Goal: Information Seeking & Learning: Compare options

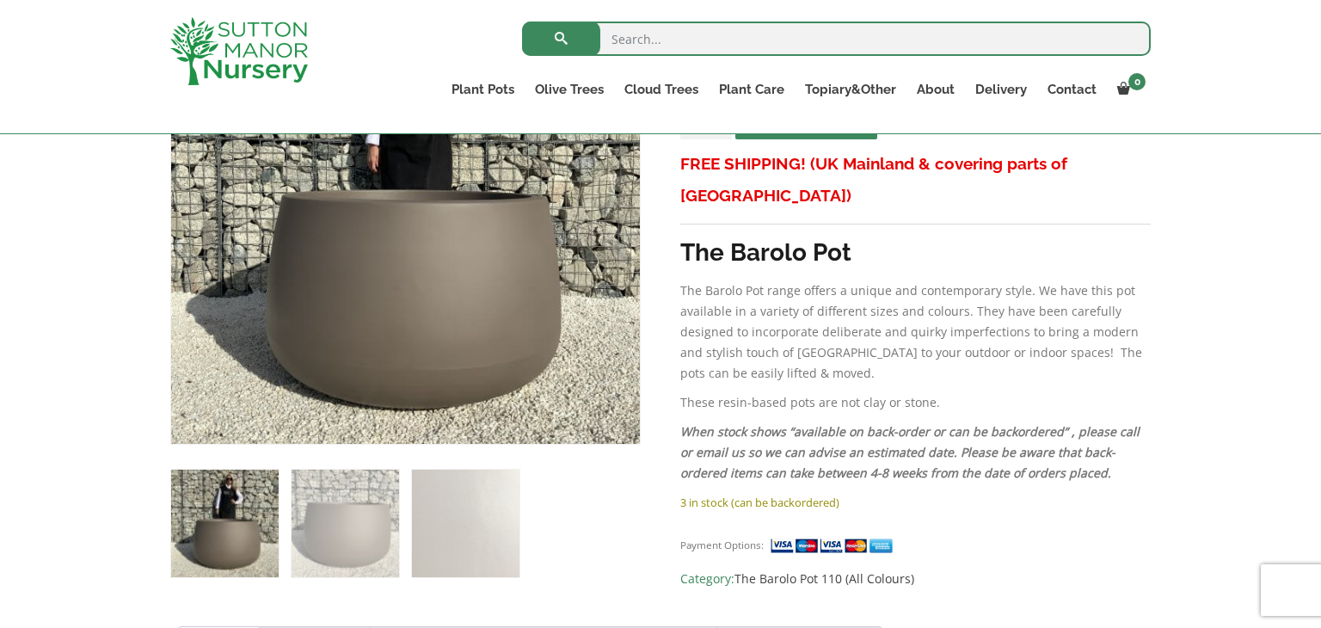
scroll to position [447, 0]
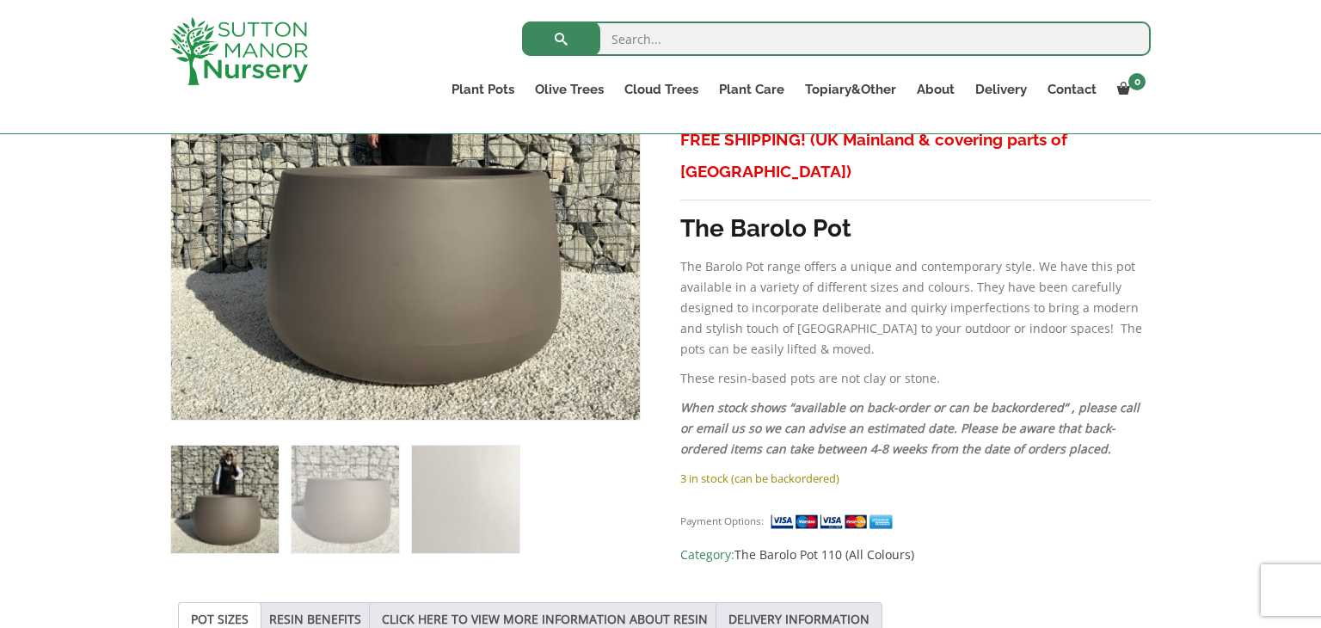
click at [442, 49] on div "Search for:" at bounding box center [761, 43] width 779 height 52
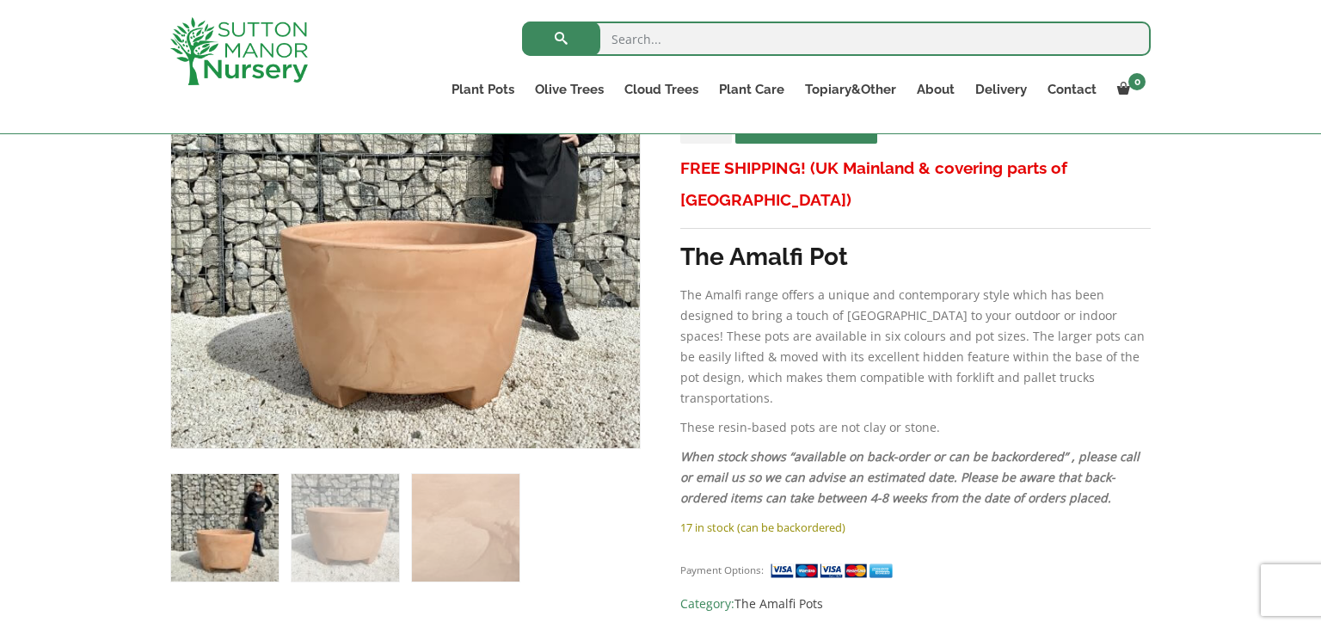
scroll to position [413, 0]
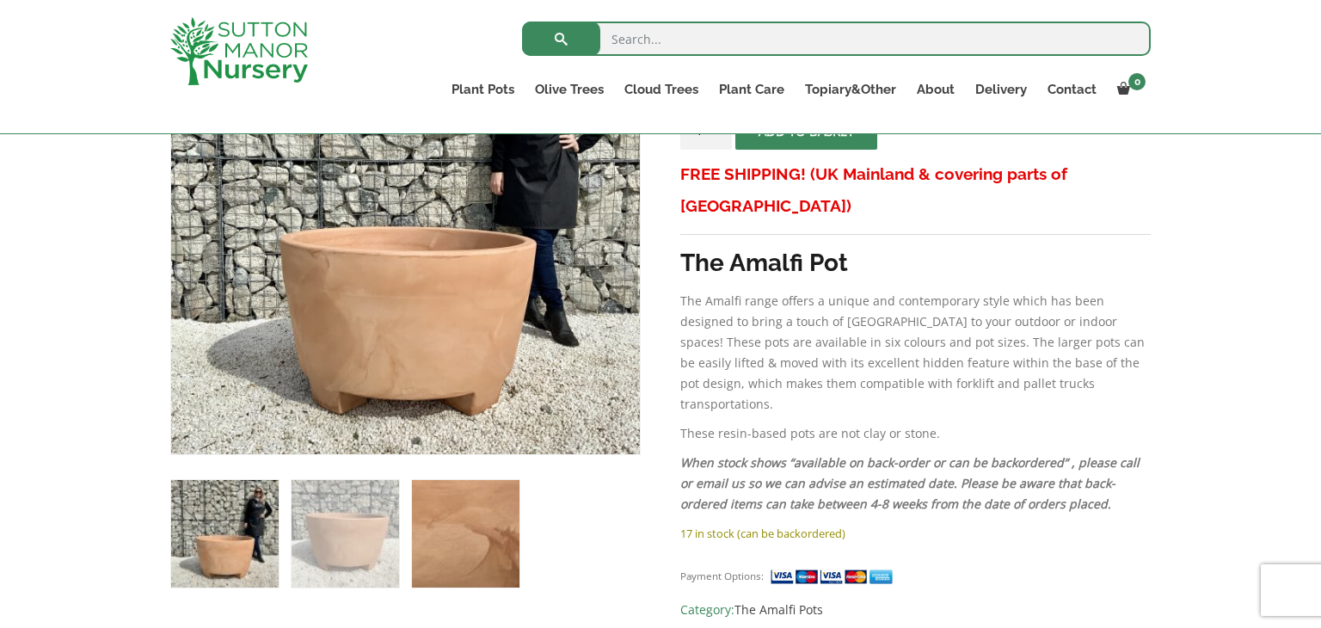
click at [438, 572] on img at bounding box center [466, 534] width 108 height 108
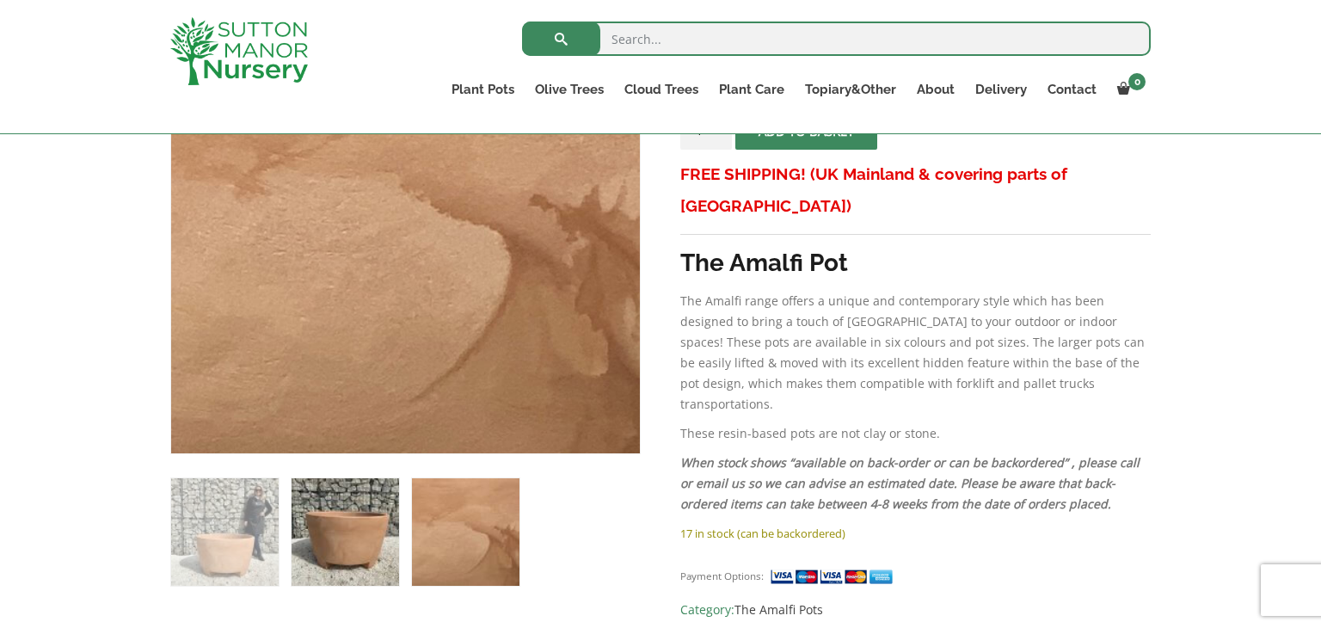
click at [353, 551] on img at bounding box center [346, 532] width 108 height 108
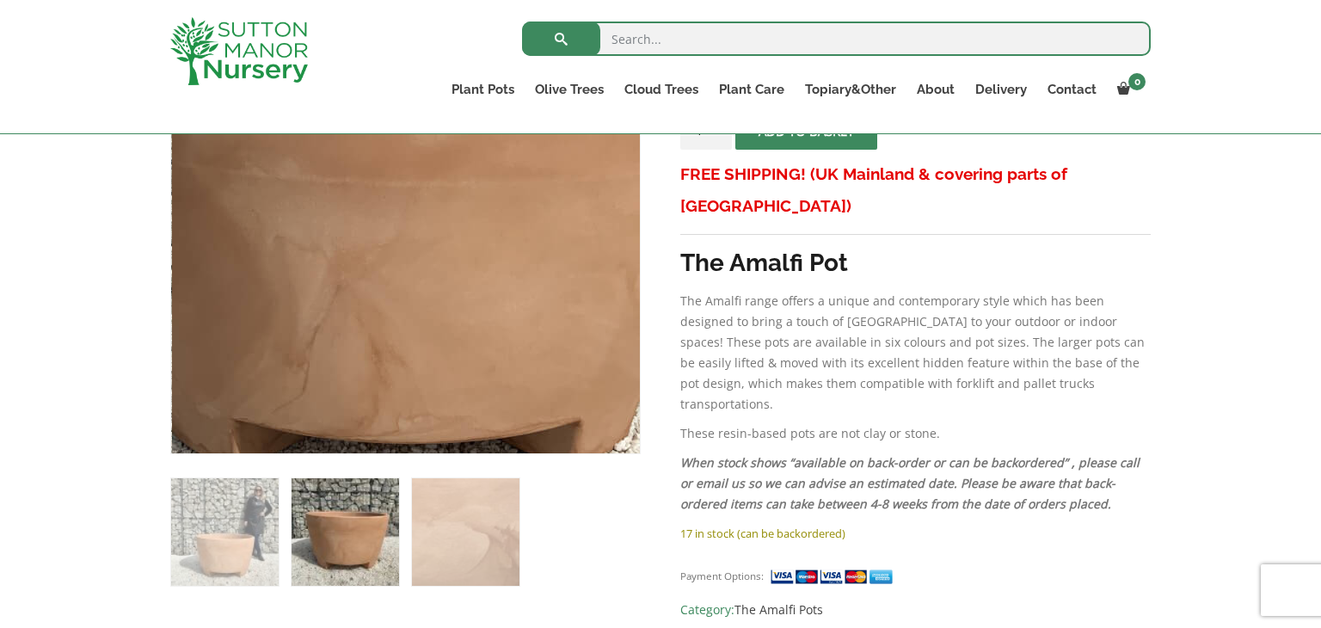
click at [427, 270] on img at bounding box center [389, 178] width 860 height 860
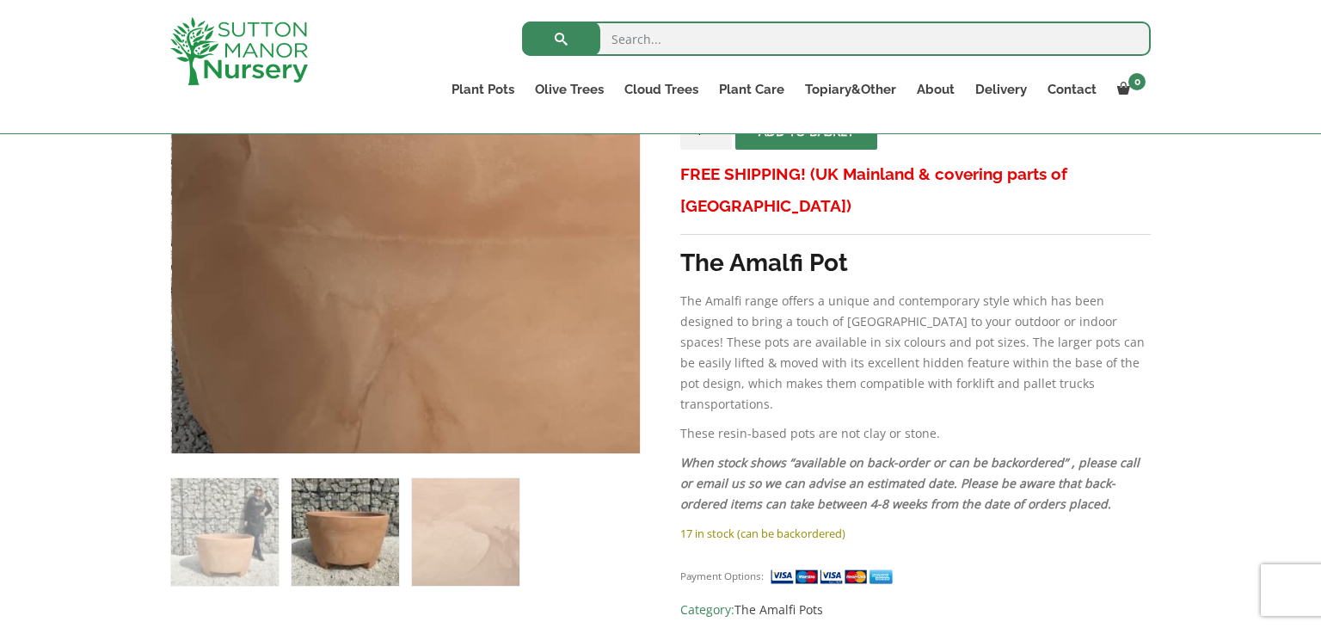
click at [364, 201] on img at bounding box center [441, 236] width 860 height 860
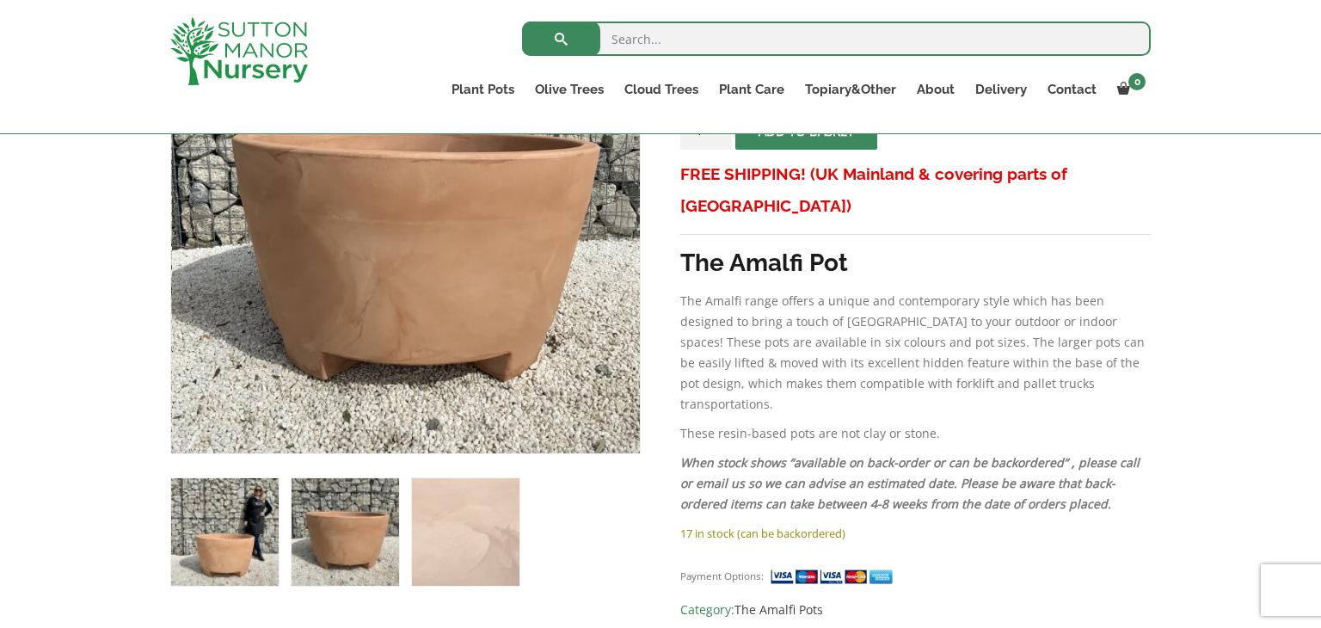
click at [238, 491] on img at bounding box center [225, 532] width 108 height 108
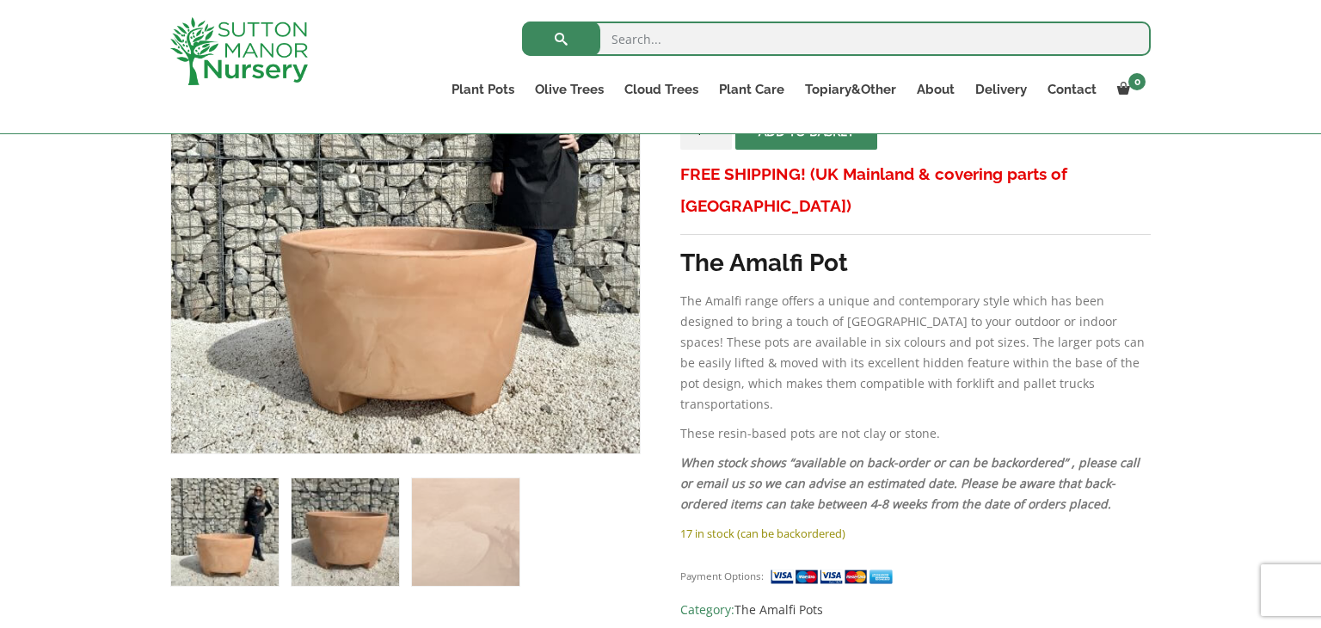
click at [366, 550] on img at bounding box center [346, 532] width 108 height 108
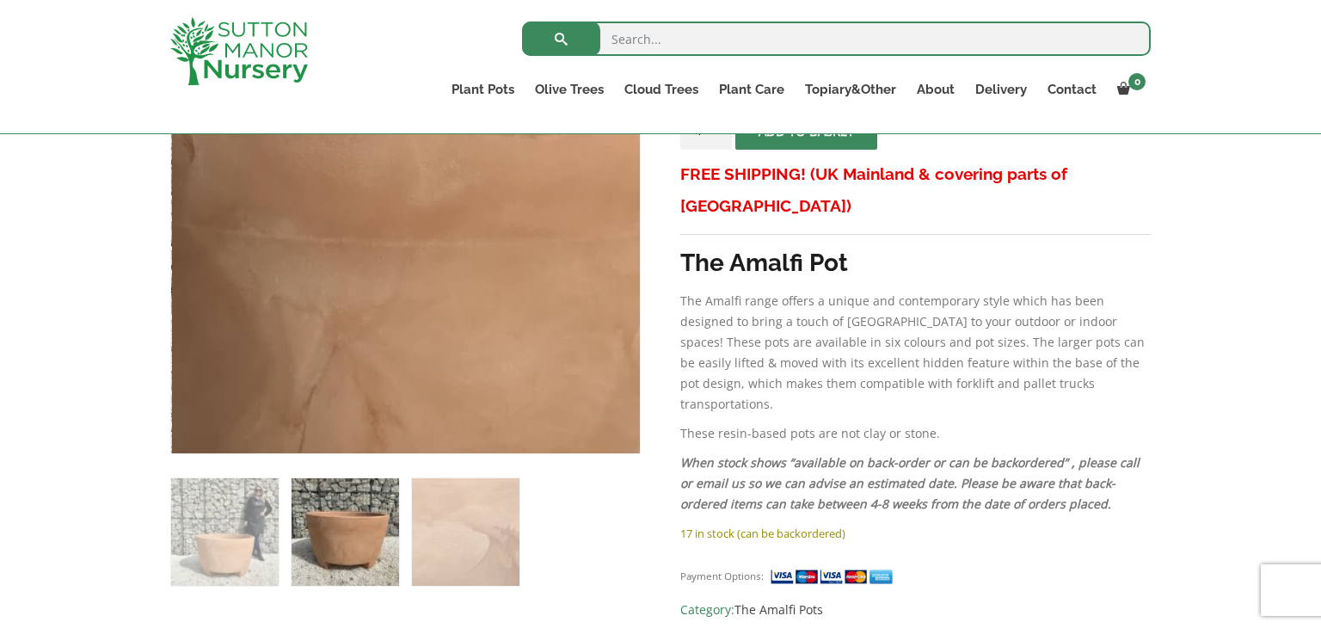
click at [432, 198] on img at bounding box center [385, 238] width 860 height 860
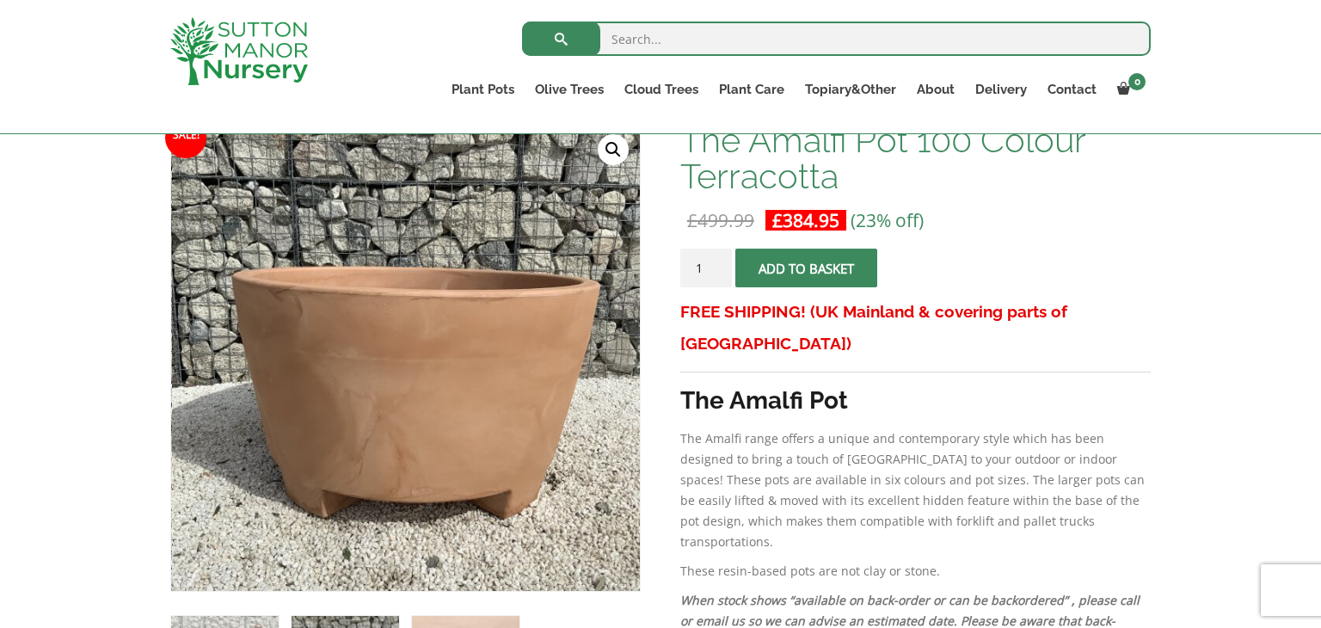
scroll to position [241, 0]
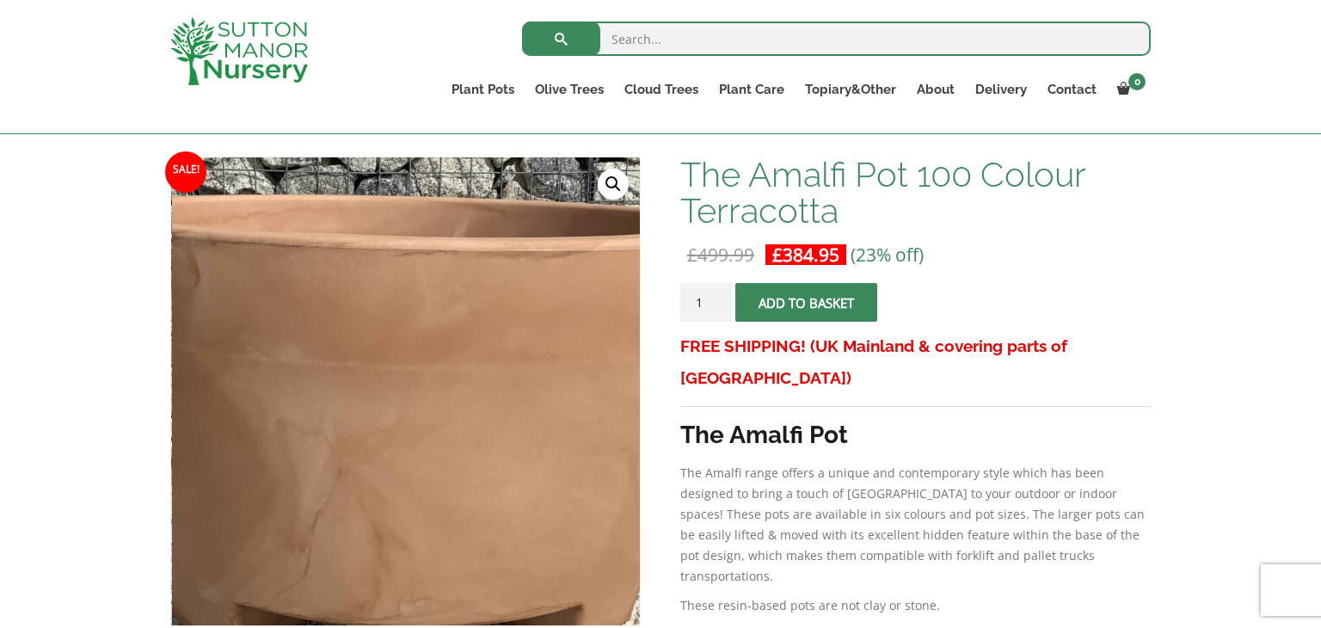
click at [425, 427] on img at bounding box center [390, 362] width 860 height 860
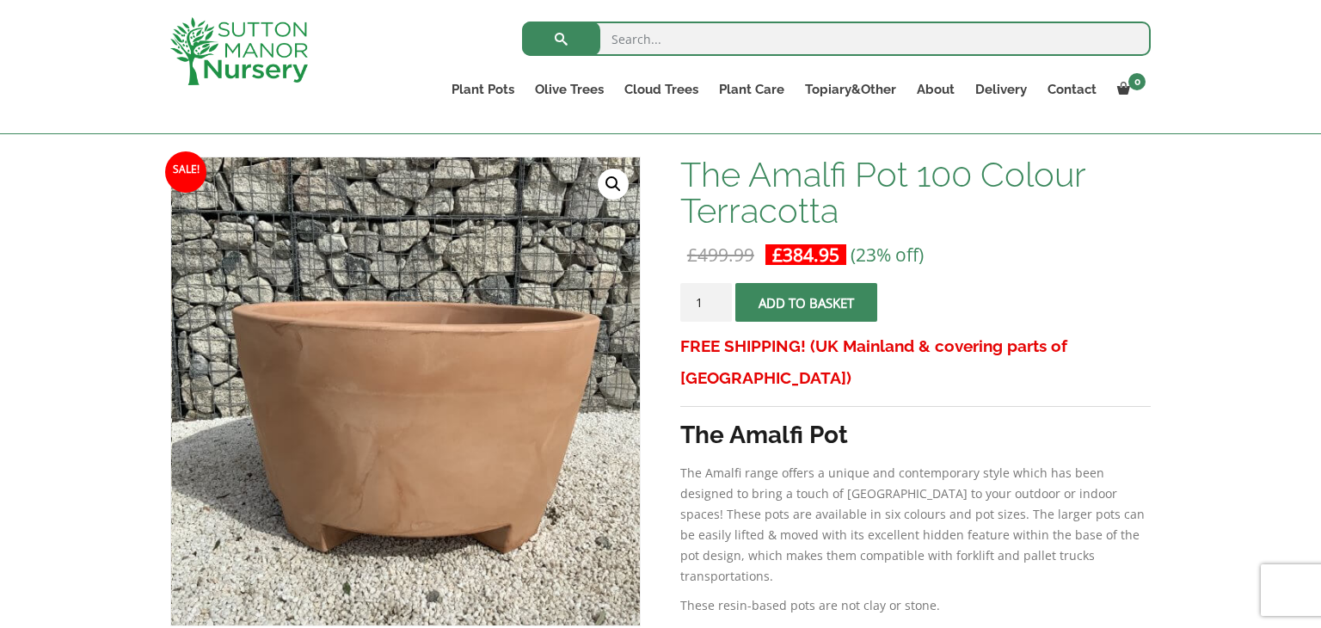
click at [618, 183] on link "🔍" at bounding box center [613, 184] width 31 height 31
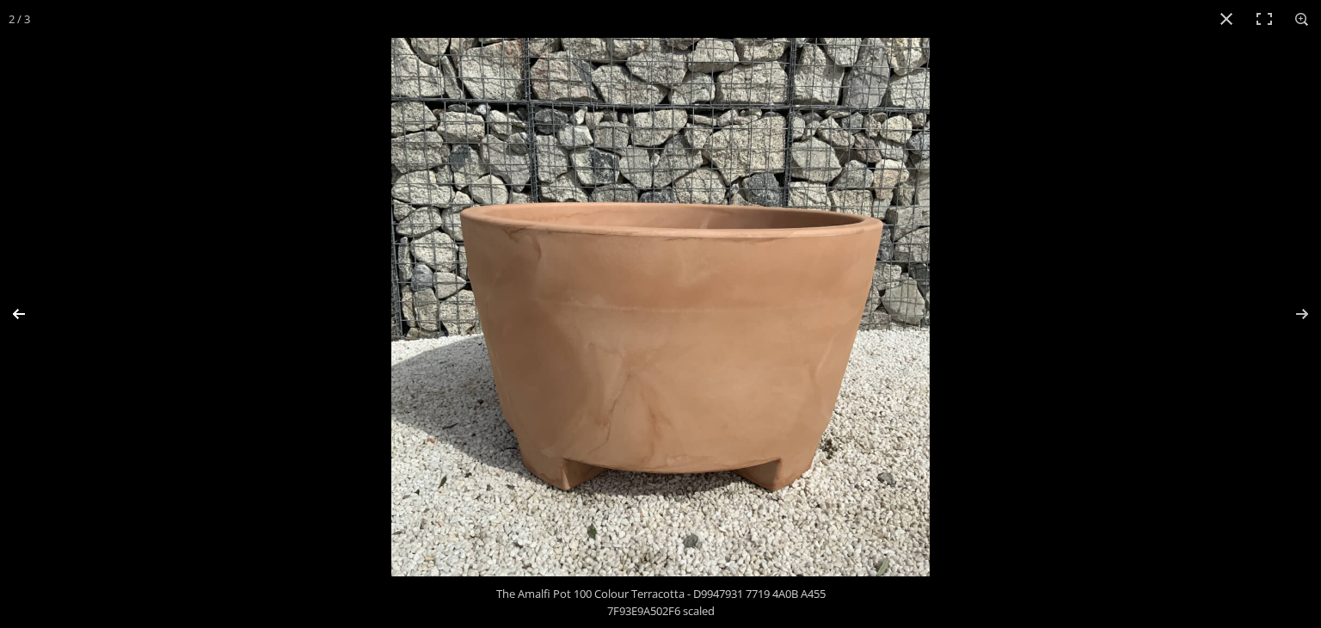
click at [27, 316] on button "Previous (arrow left)" at bounding box center [30, 314] width 60 height 86
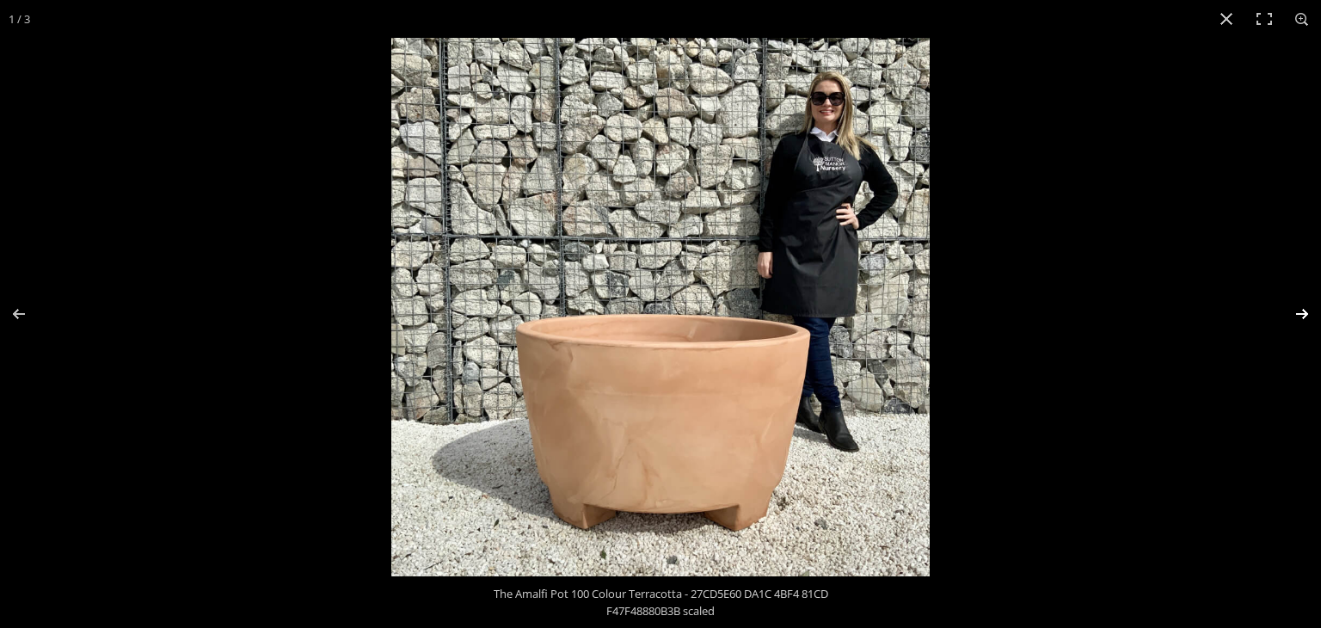
click at [1296, 315] on button "Next (arrow right)" at bounding box center [1291, 314] width 60 height 86
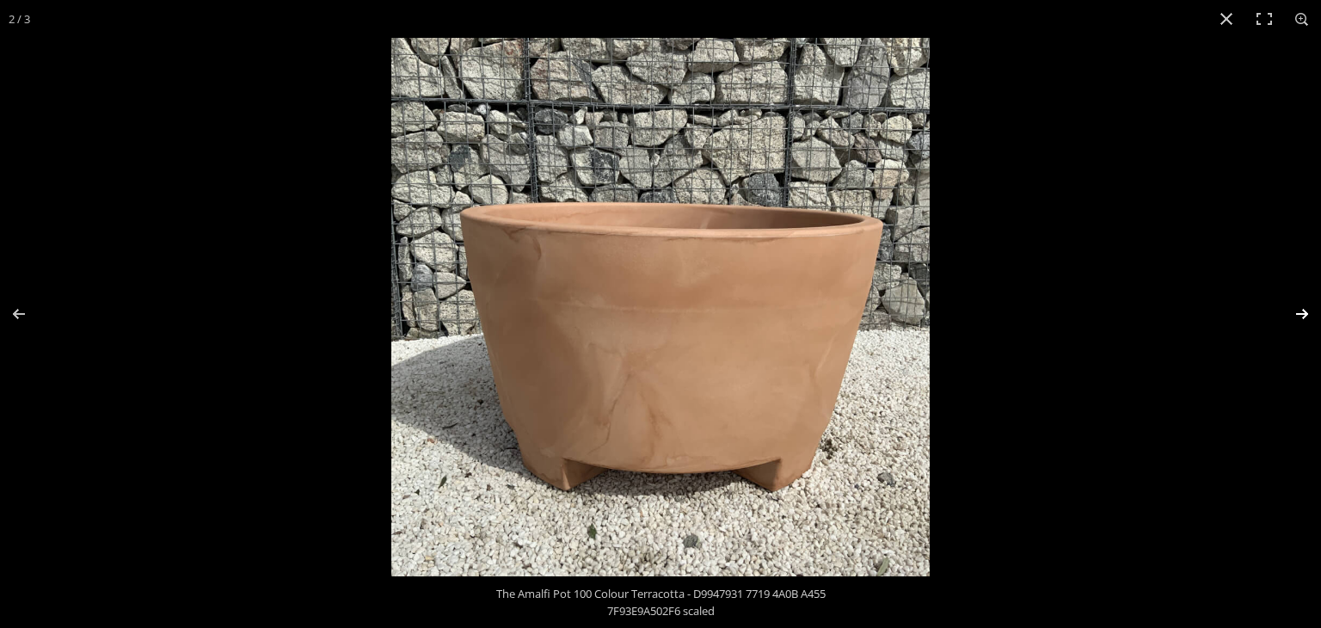
click at [1296, 315] on button "Next (arrow right)" at bounding box center [1291, 314] width 60 height 86
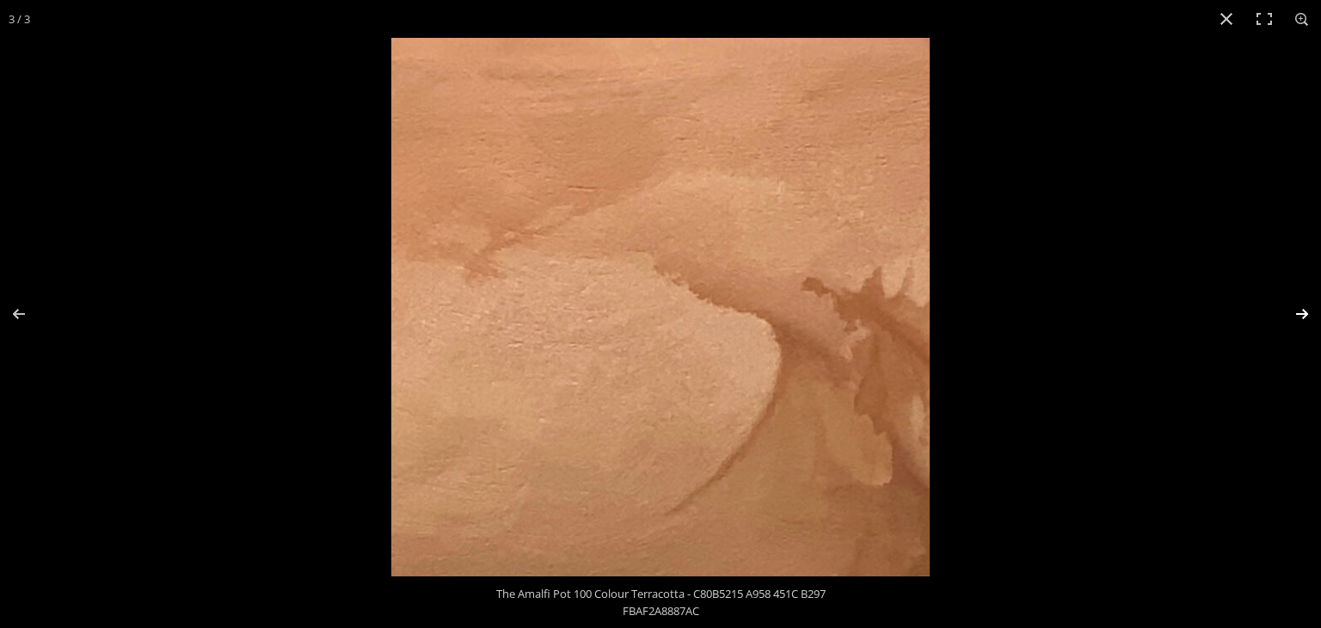
click at [1296, 315] on button "Next (arrow right)" at bounding box center [1291, 314] width 60 height 86
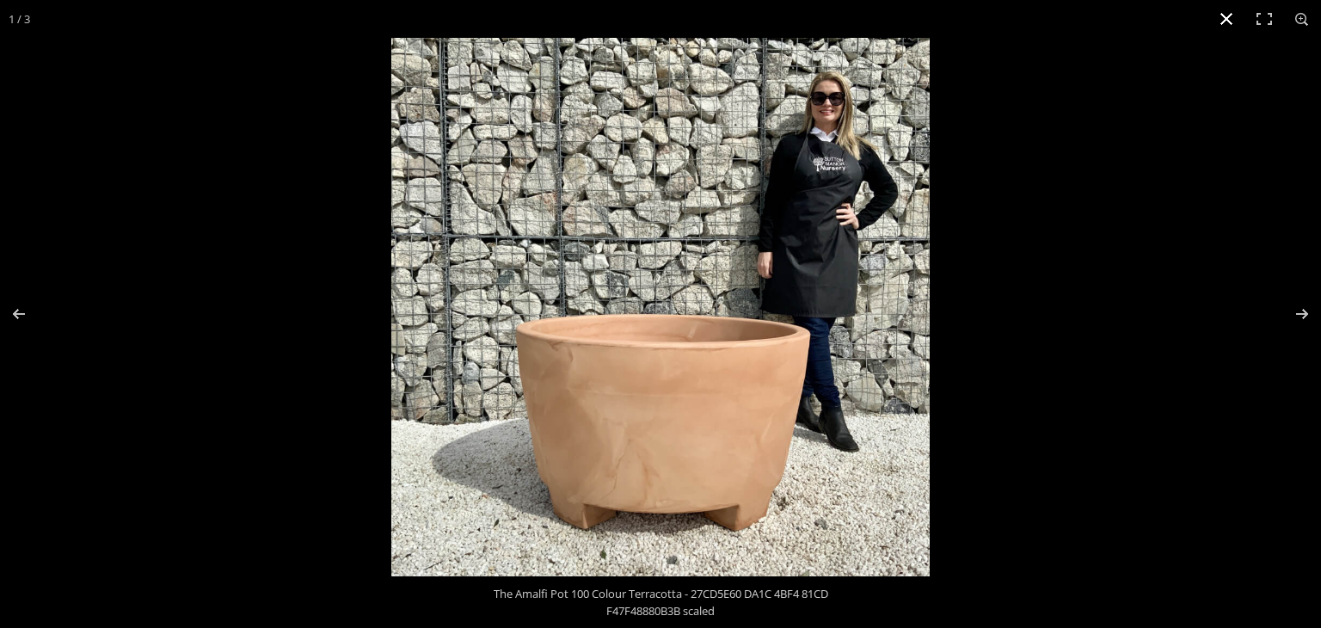
click at [1223, 17] on button "Close (Esc)" at bounding box center [1227, 19] width 38 height 38
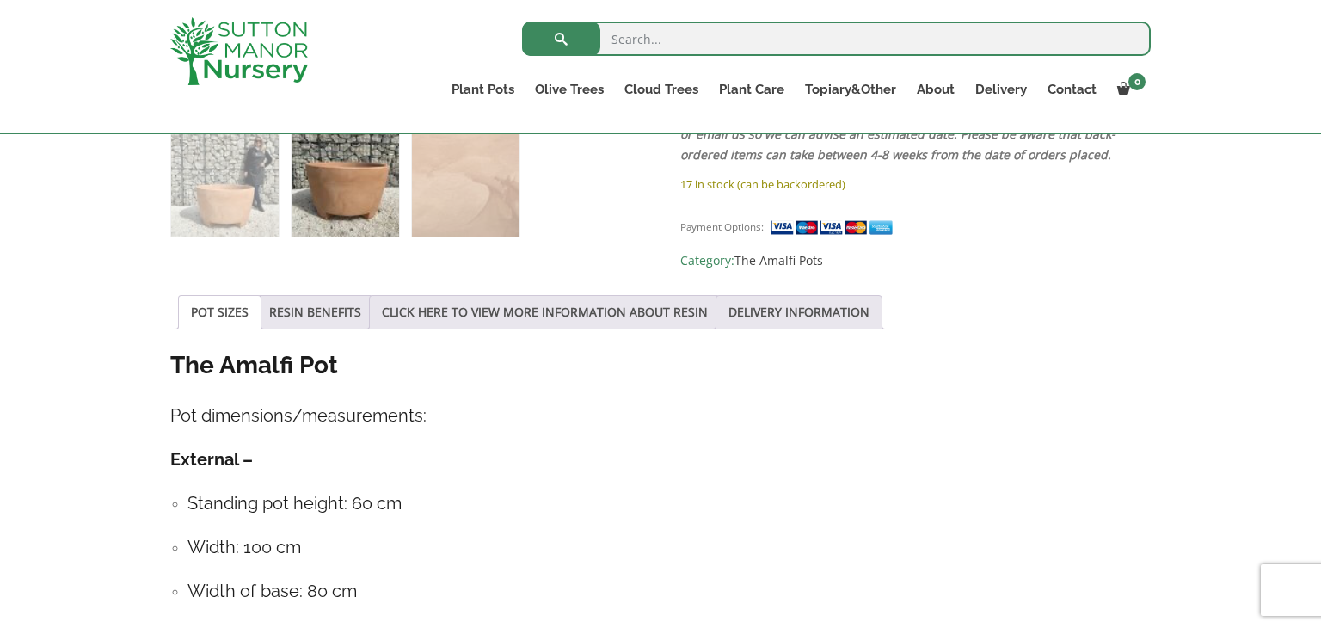
scroll to position [757, 0]
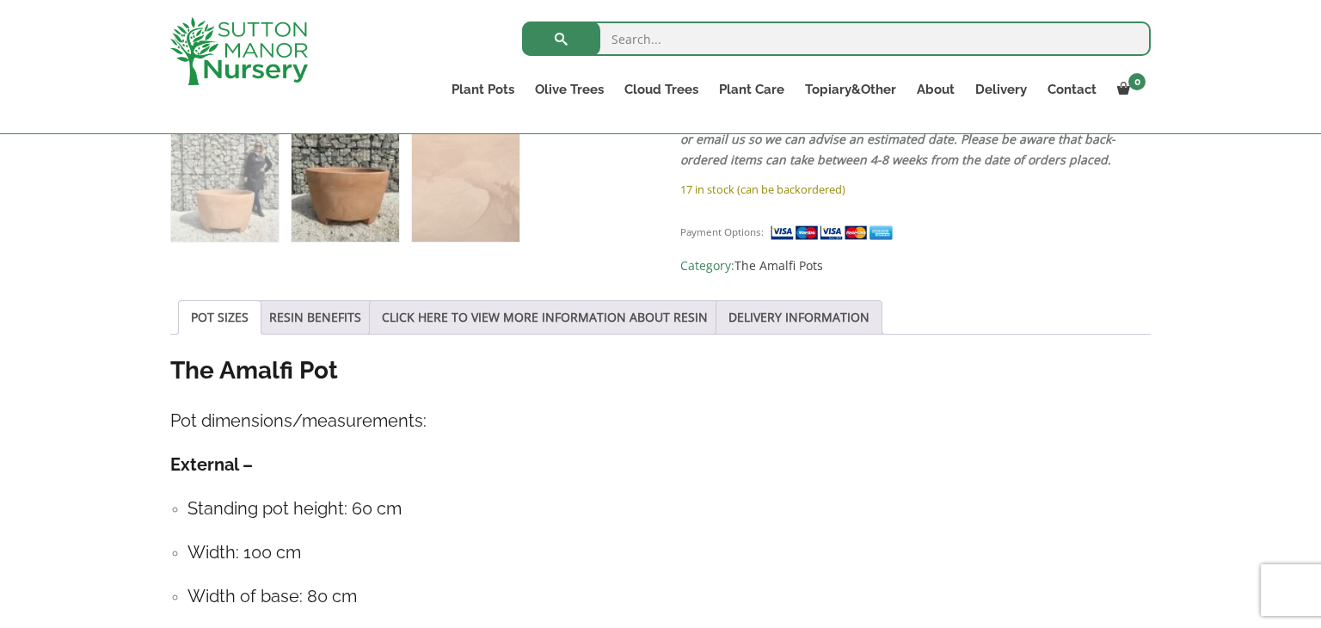
click at [114, 229] on div "Sale! 🔍 The Amalfi Pot 100 Colour Terracotta £ 499.99 Original price was: £499.…" at bounding box center [660, 522] width 1321 height 1824
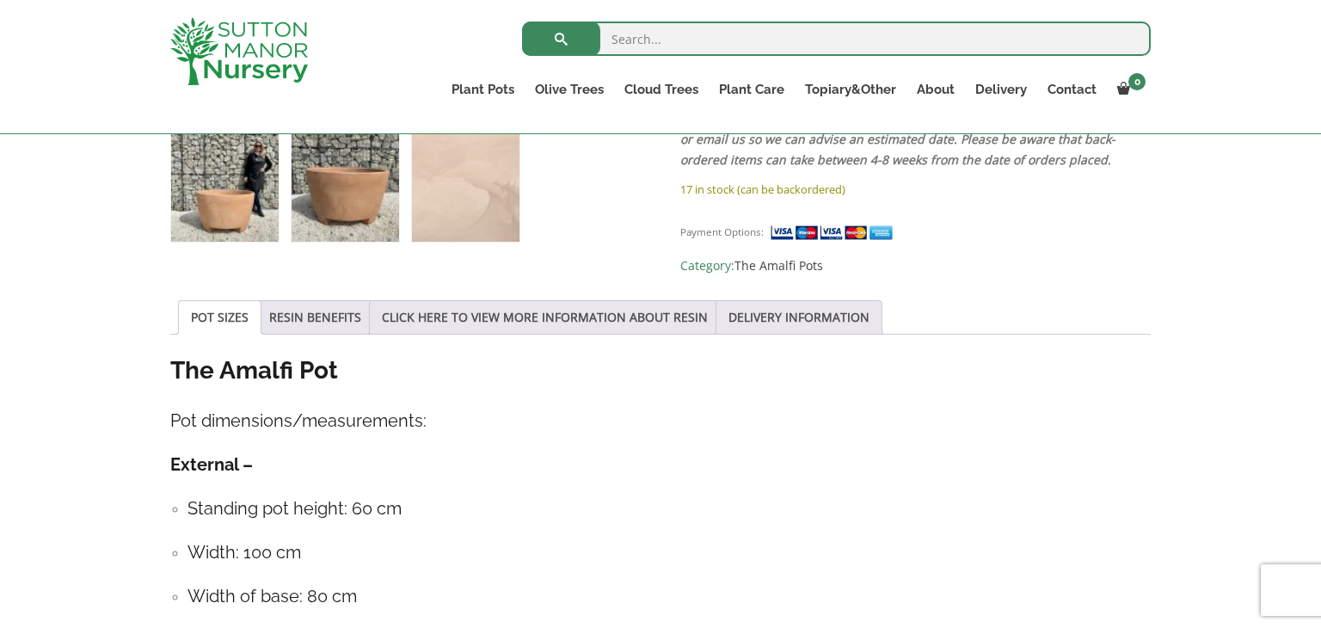
click at [218, 228] on img at bounding box center [225, 188] width 108 height 108
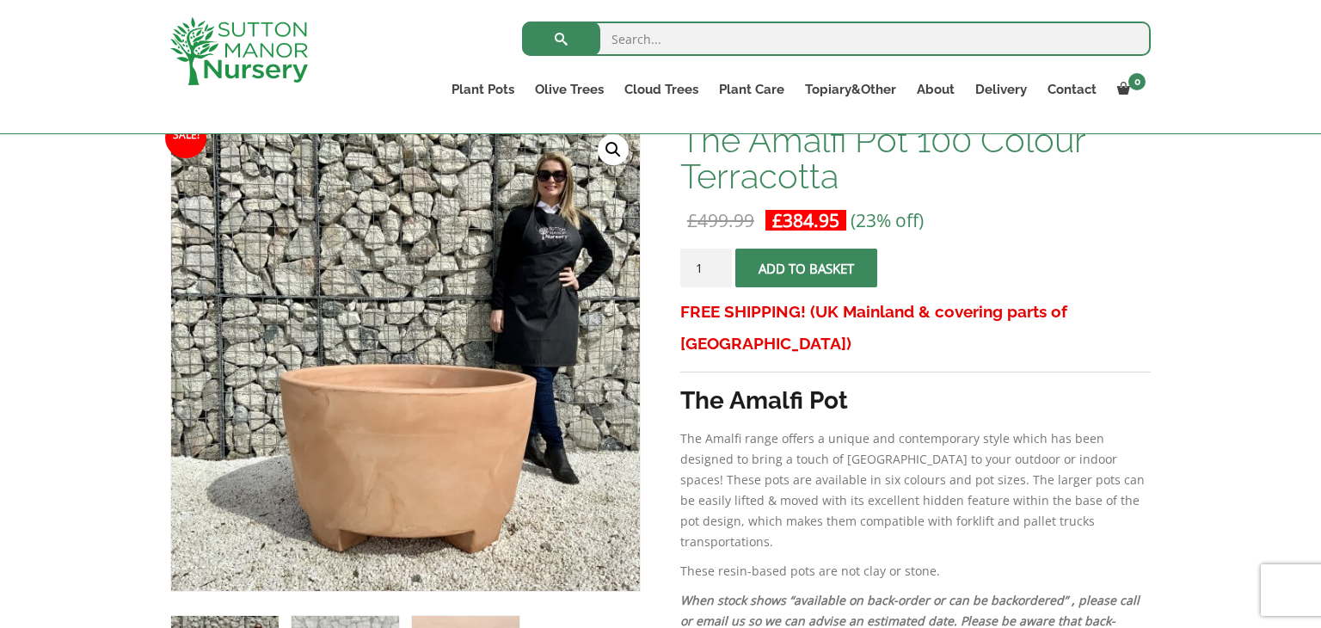
scroll to position [241, 0]
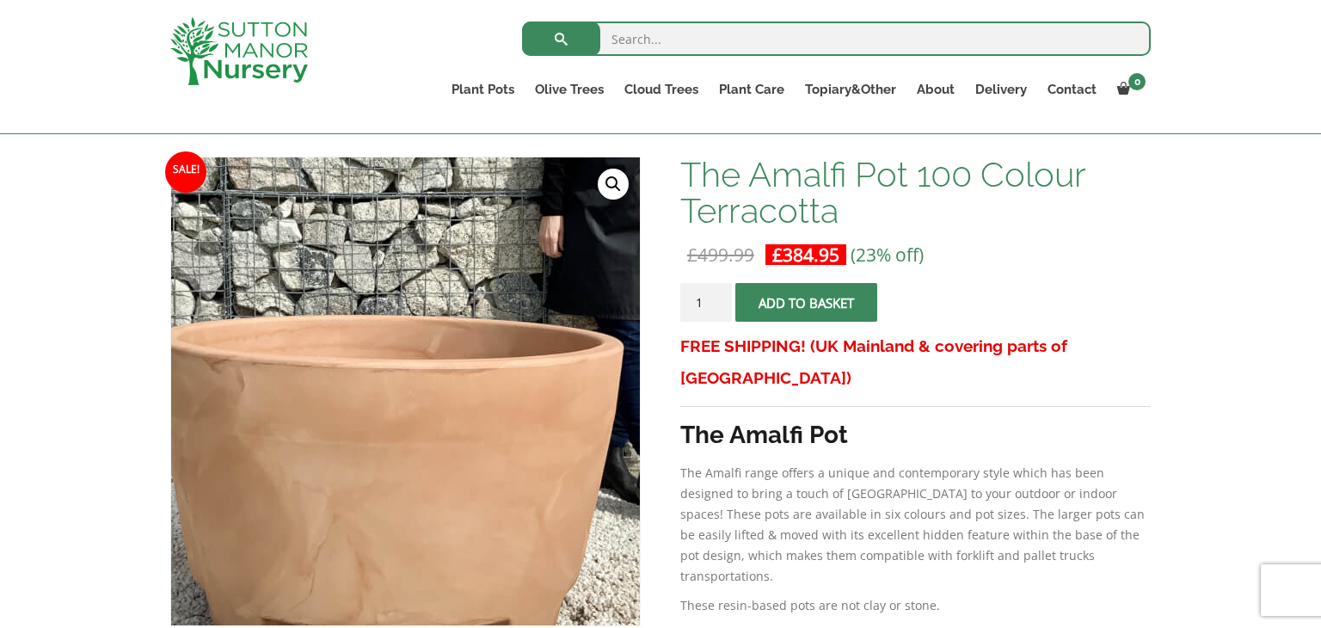
click at [431, 498] on img at bounding box center [384, 304] width 860 height 860
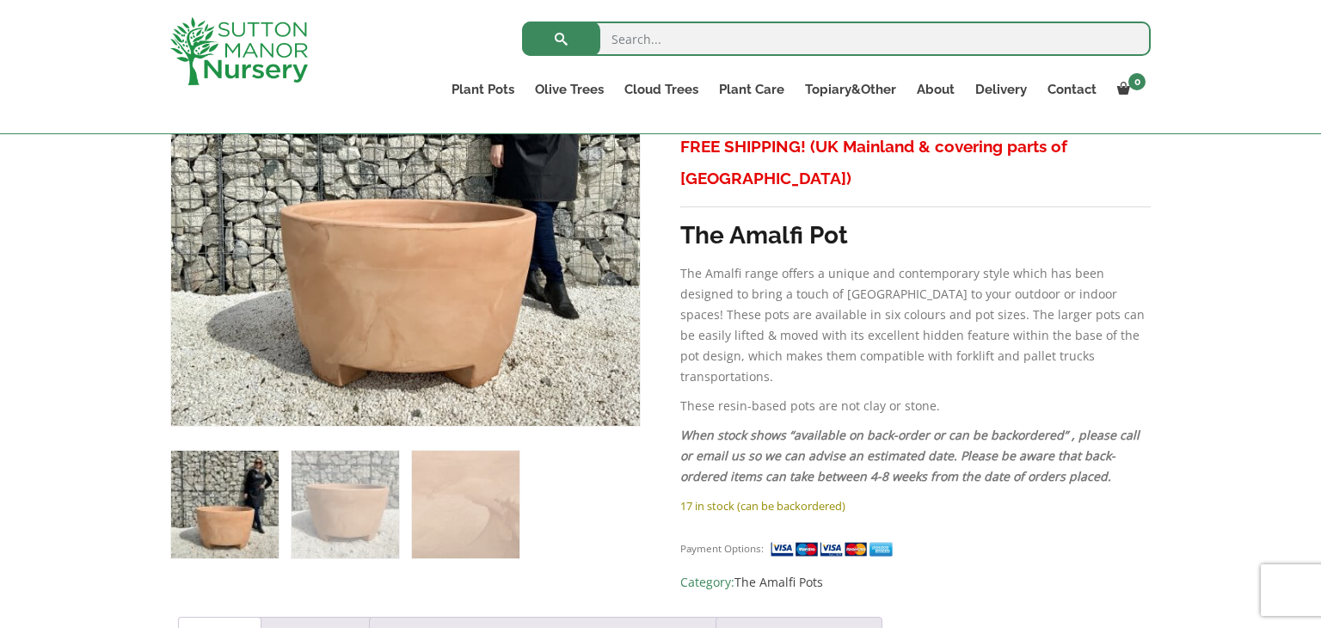
scroll to position [413, 0]
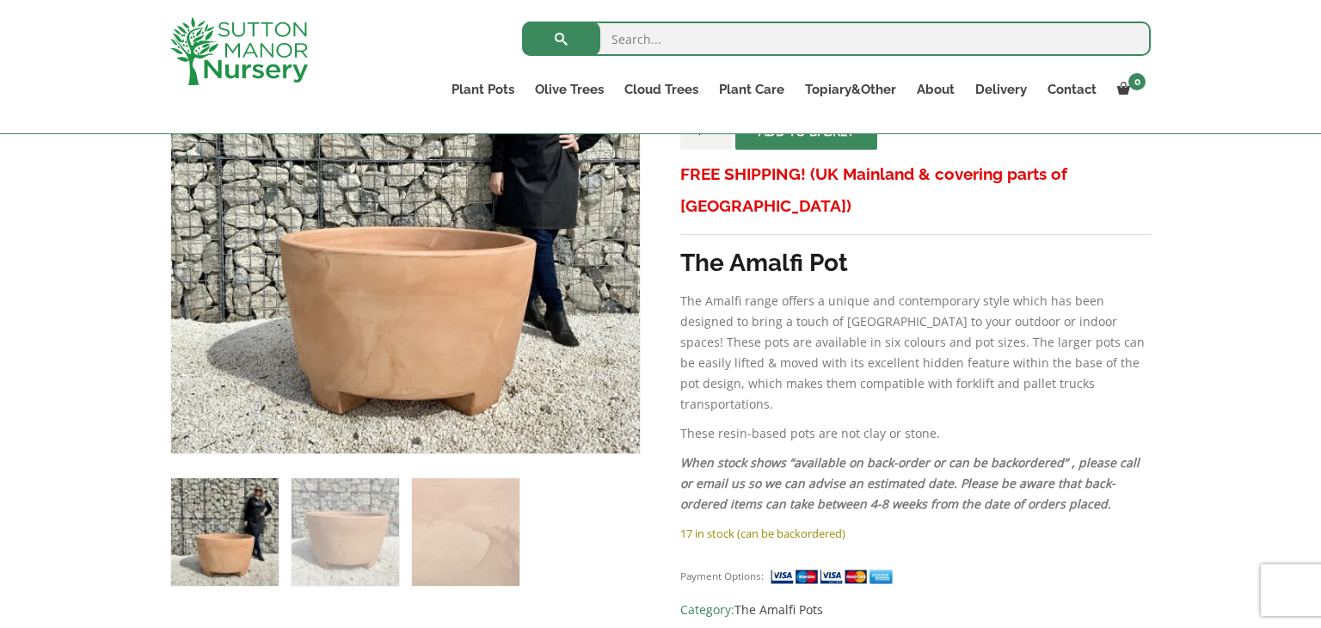
click at [243, 550] on img at bounding box center [225, 532] width 108 height 108
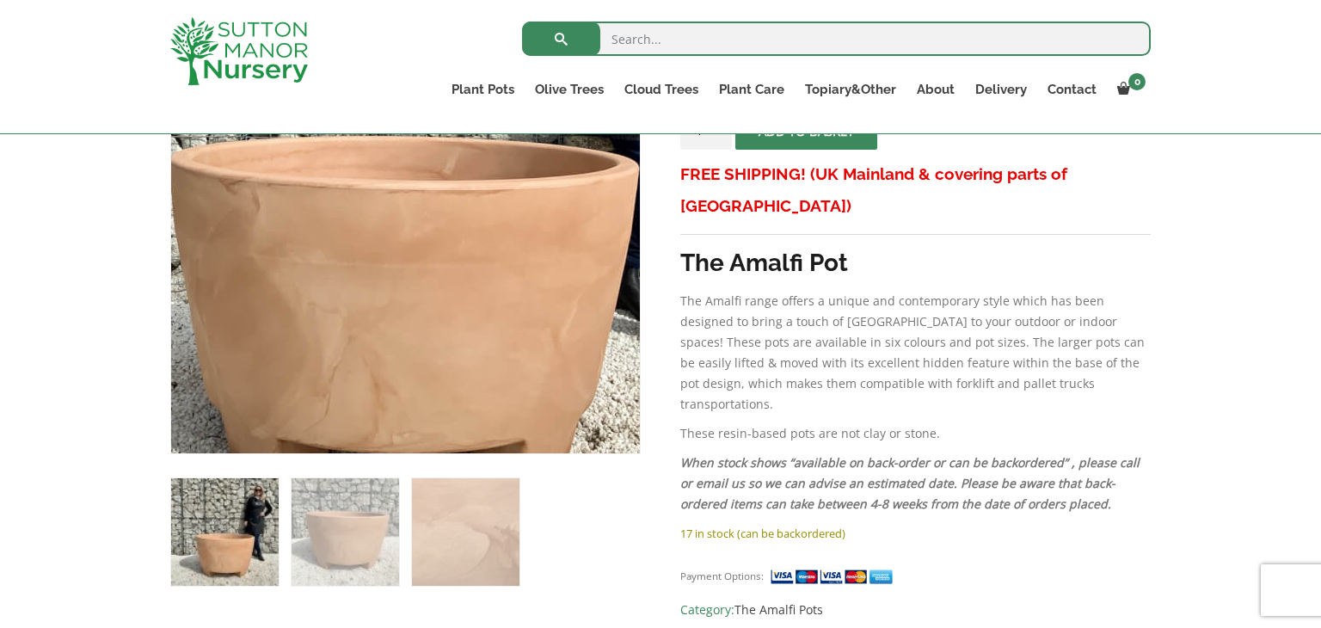
click at [413, 334] on img at bounding box center [400, 125] width 860 height 860
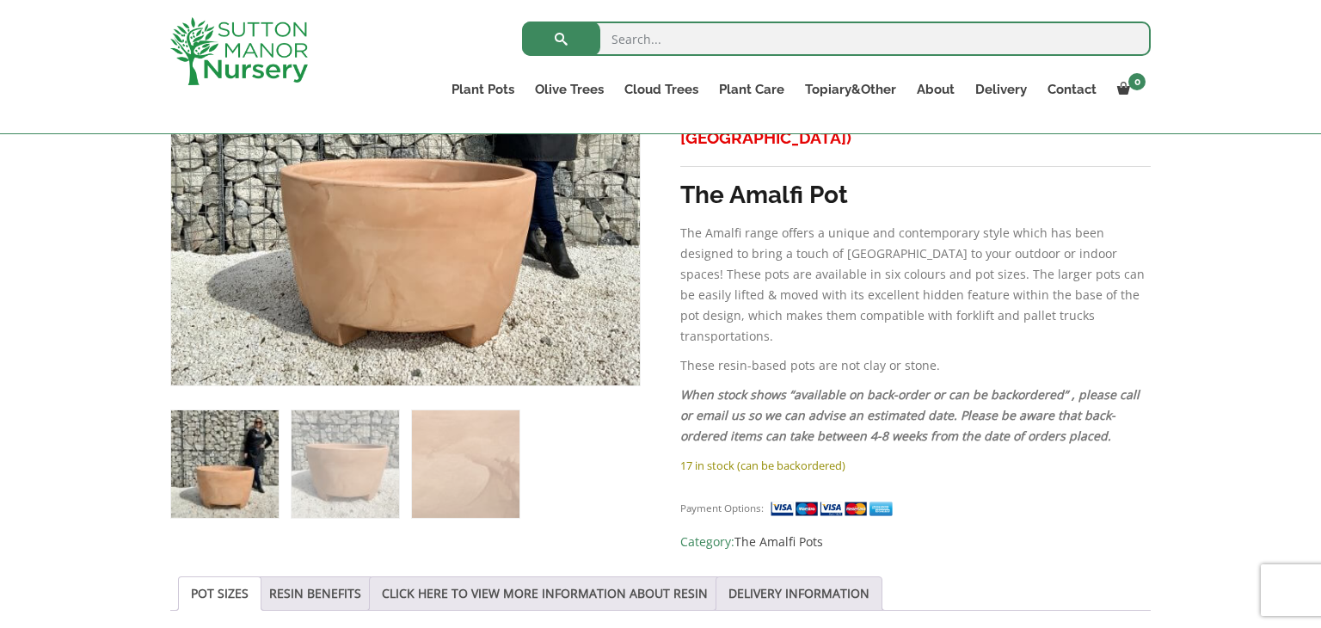
scroll to position [482, 0]
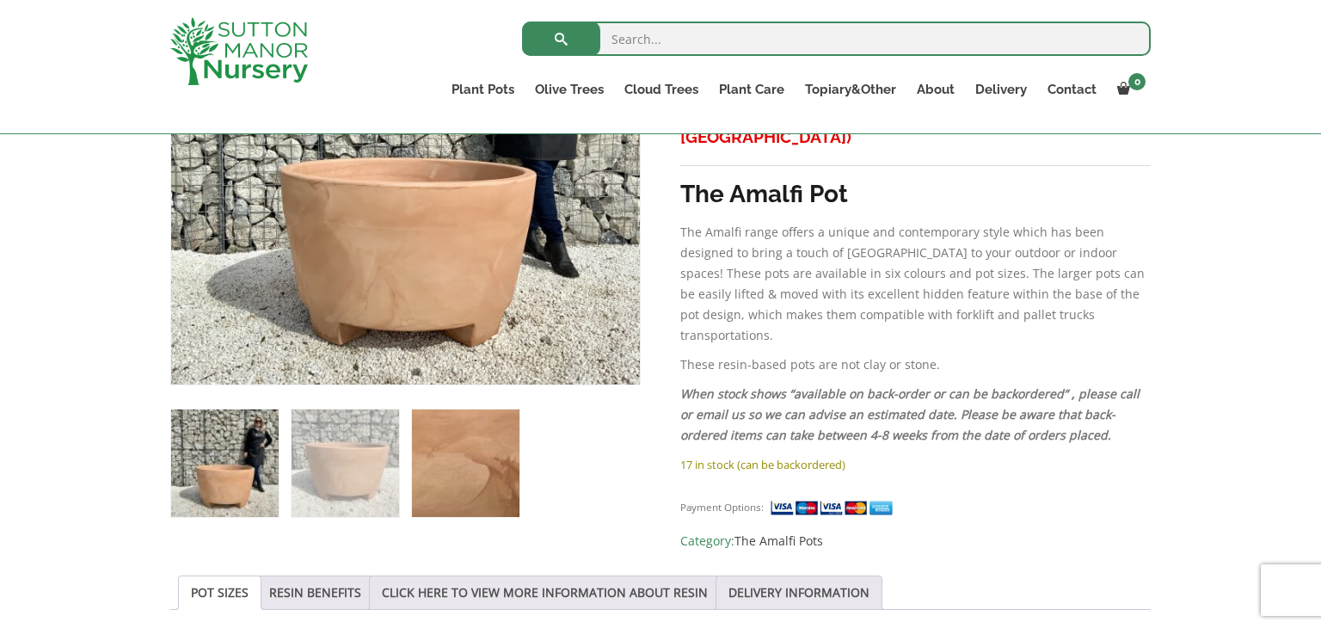
click at [460, 476] on img at bounding box center [466, 463] width 108 height 108
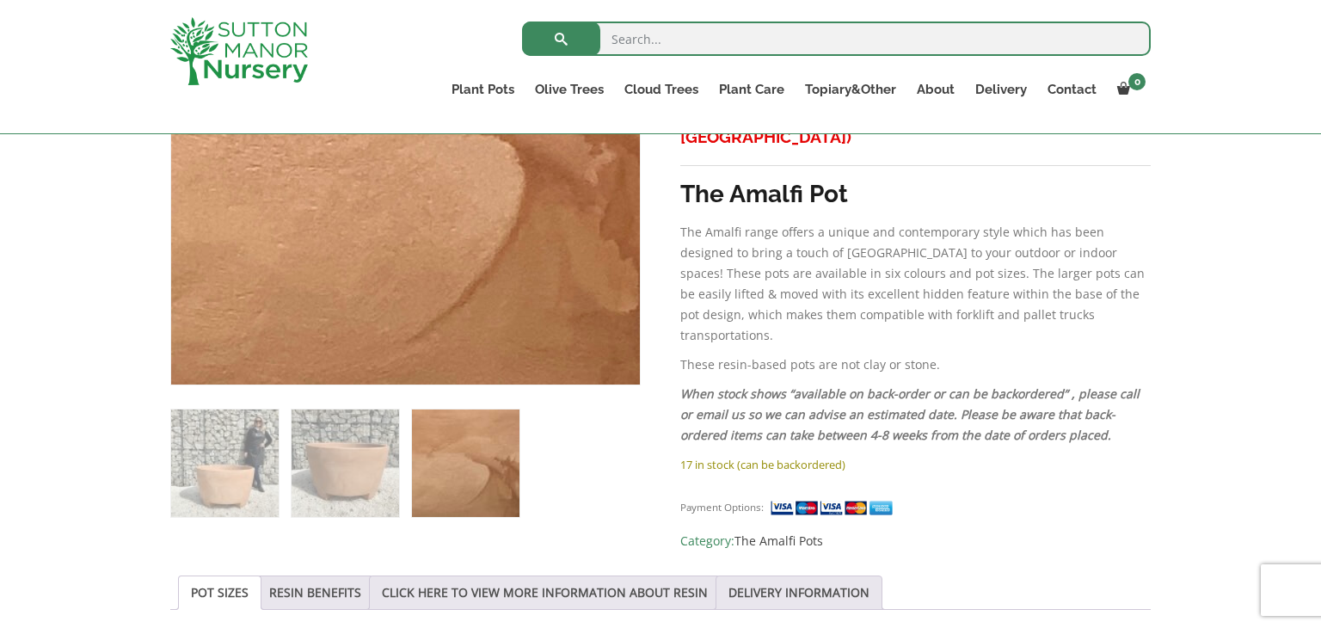
click at [429, 275] on img at bounding box center [401, 130] width 550 height 550
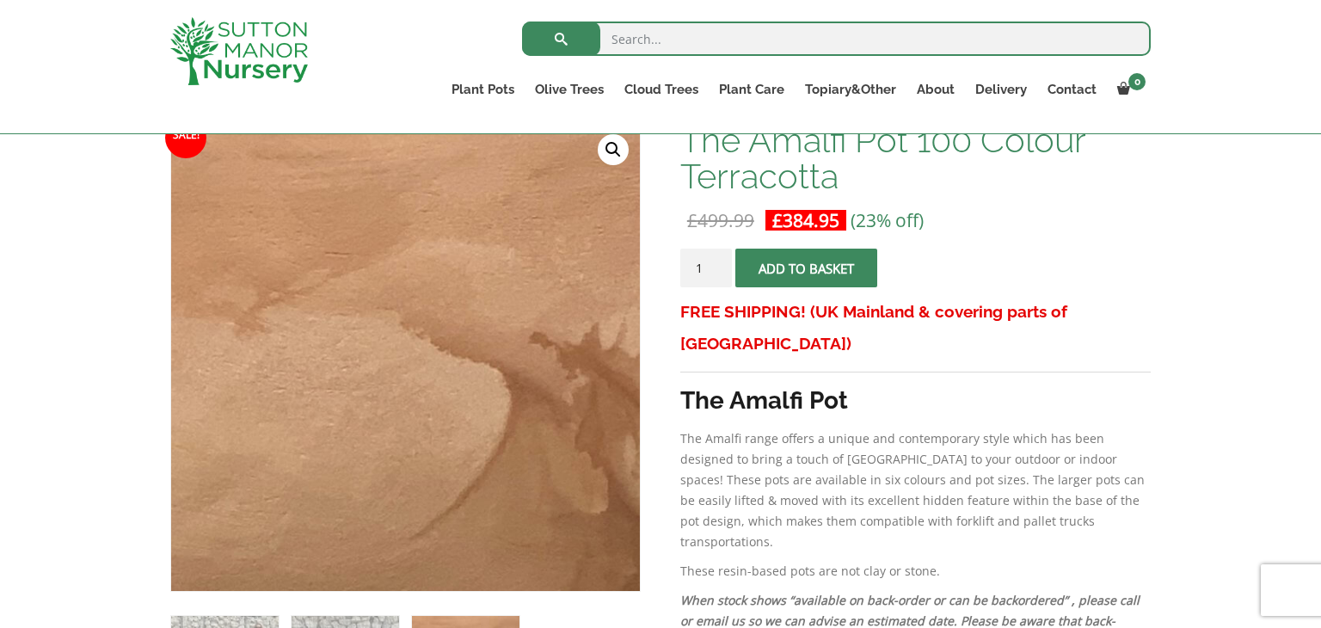
scroll to position [241, 0]
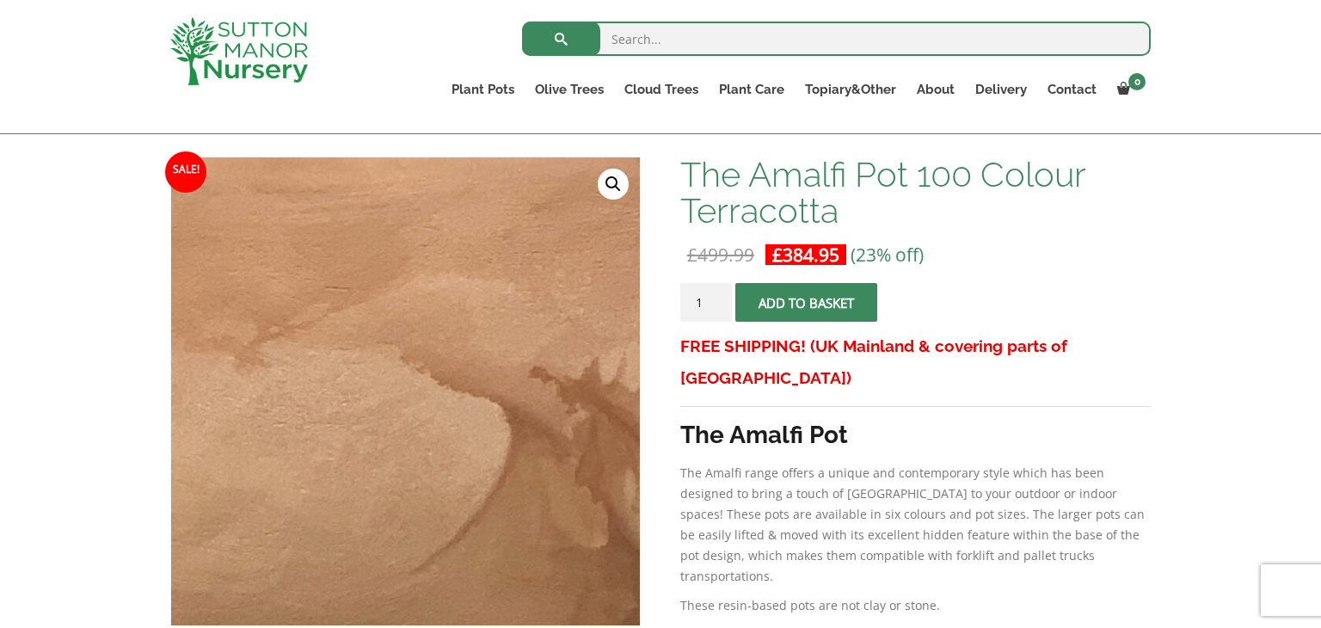
click at [612, 183] on link "🔍" at bounding box center [613, 184] width 31 height 31
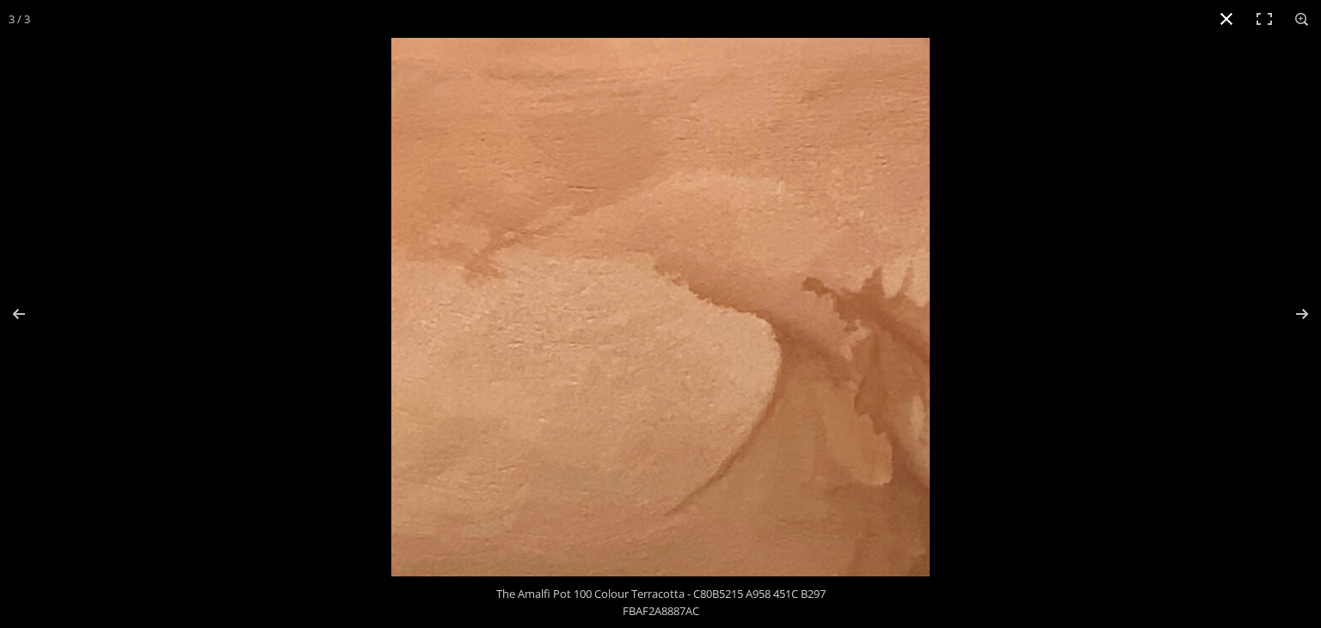
click at [1229, 18] on button "Close (Esc)" at bounding box center [1227, 19] width 38 height 38
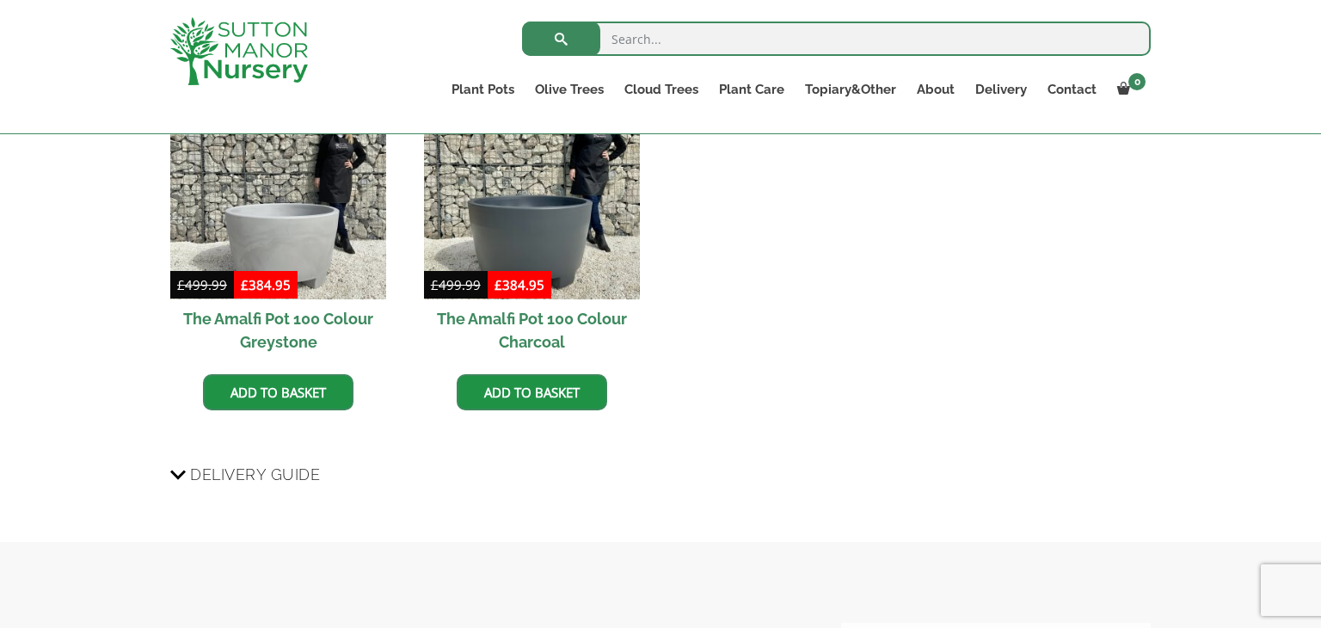
scroll to position [1651, 0]
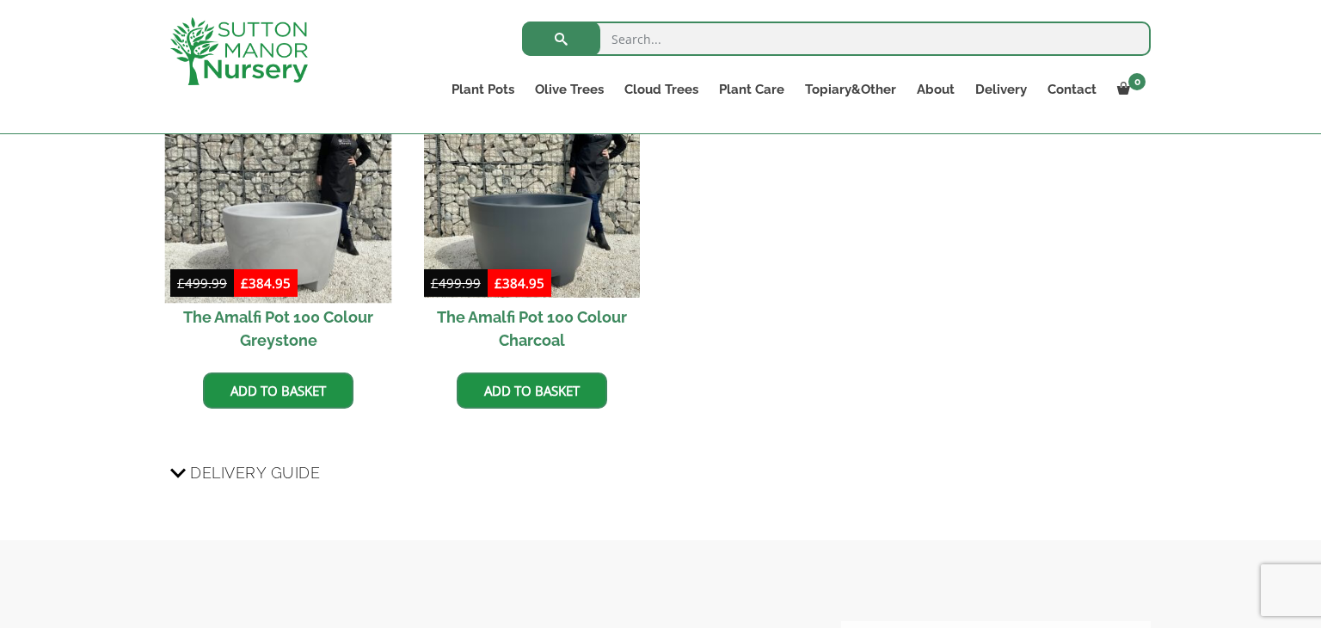
click at [292, 216] on img at bounding box center [278, 189] width 227 height 227
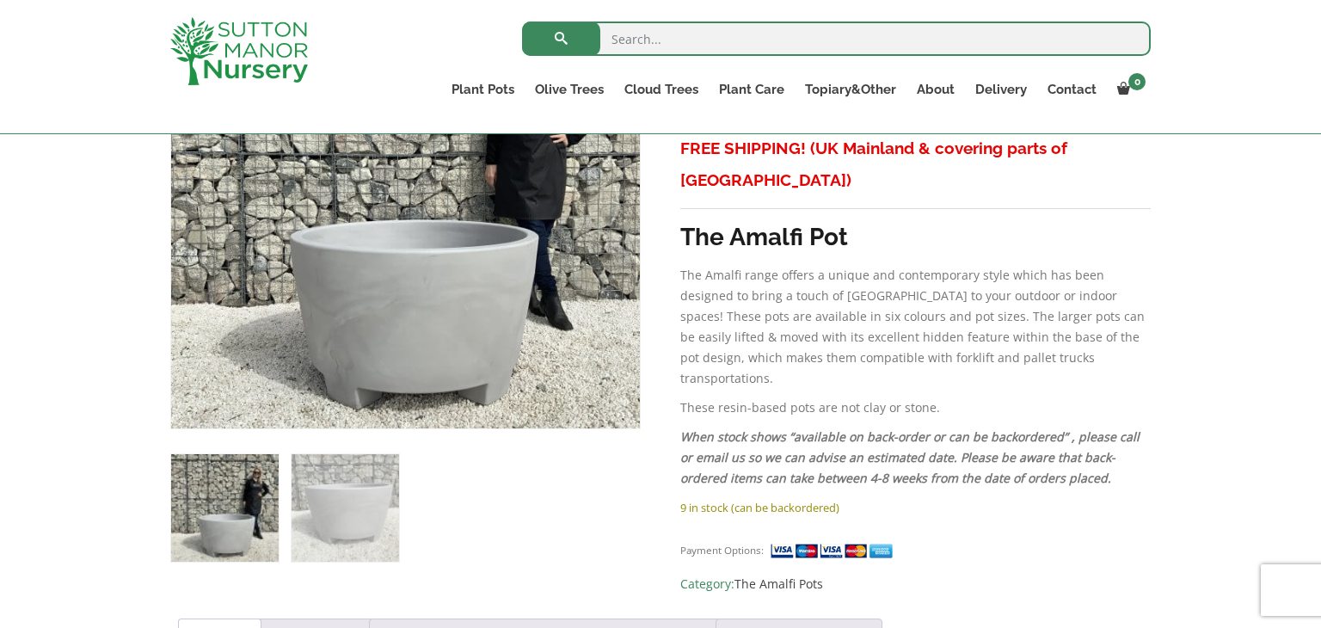
scroll to position [447, 0]
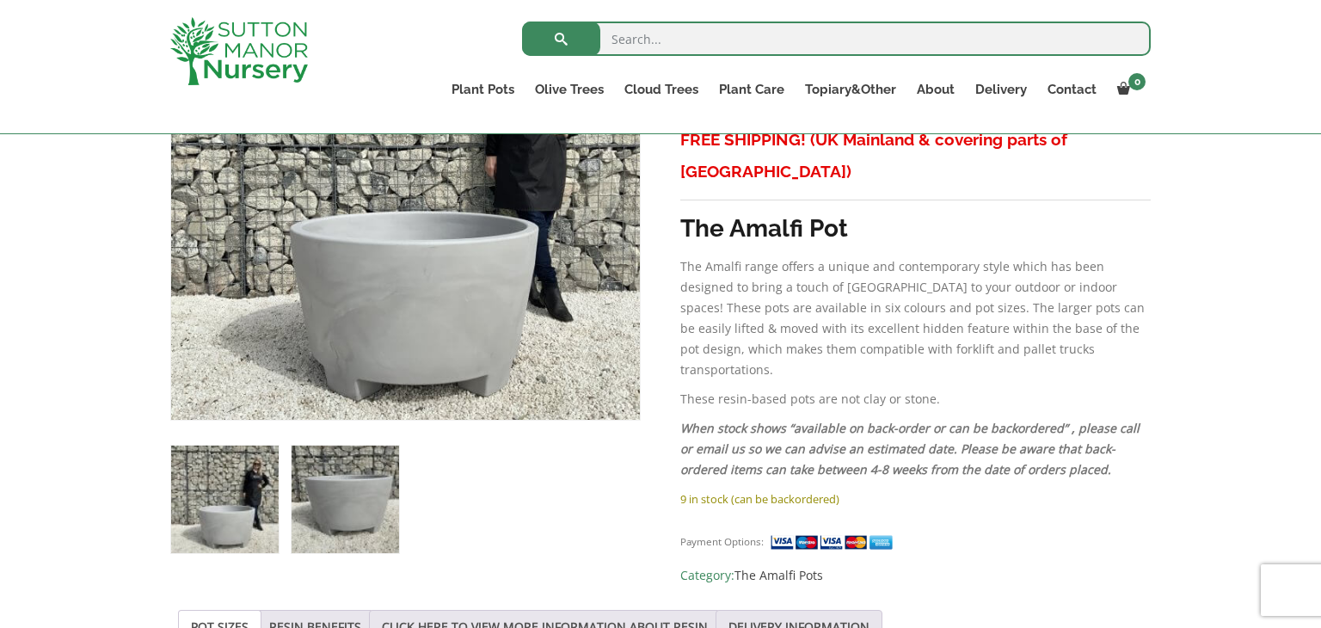
click at [349, 520] on img at bounding box center [346, 500] width 108 height 108
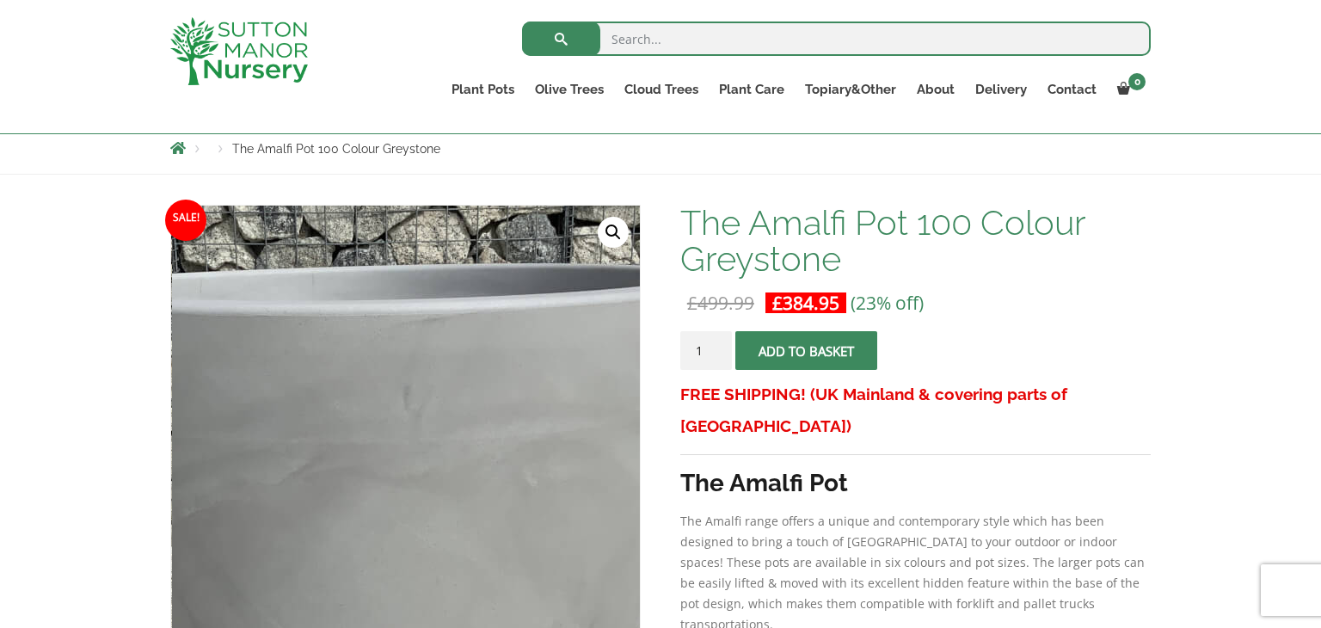
scroll to position [172, 0]
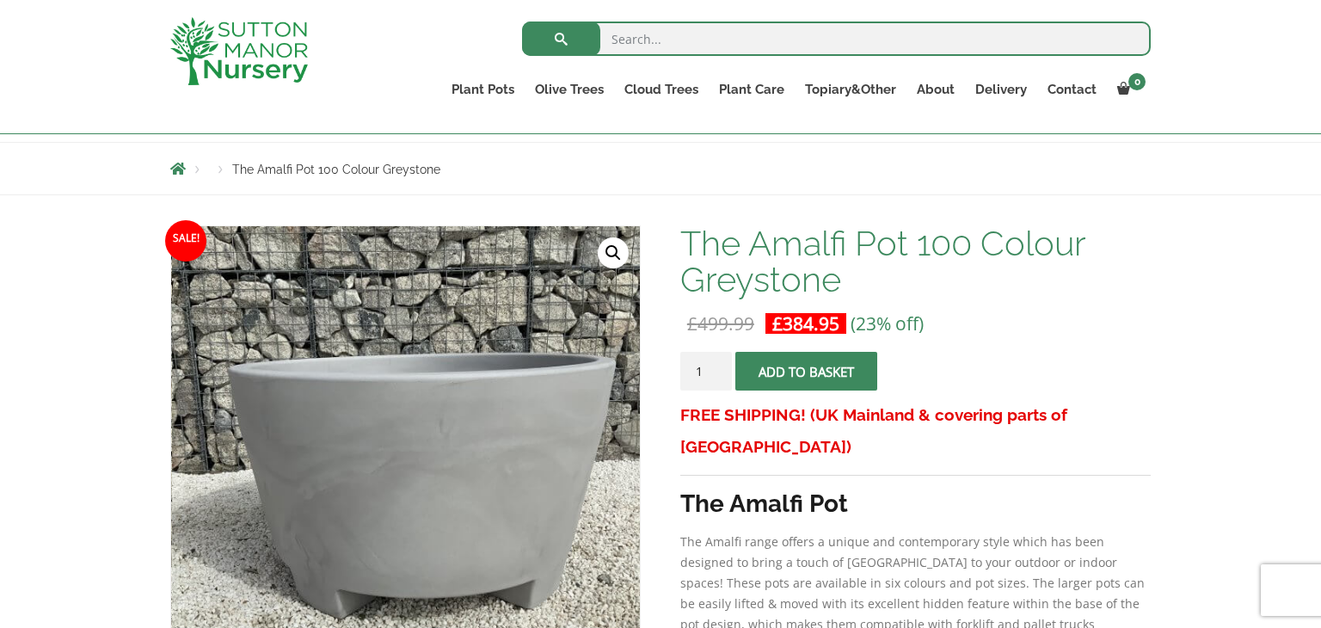
click at [612, 249] on link "🔍" at bounding box center [613, 252] width 31 height 31
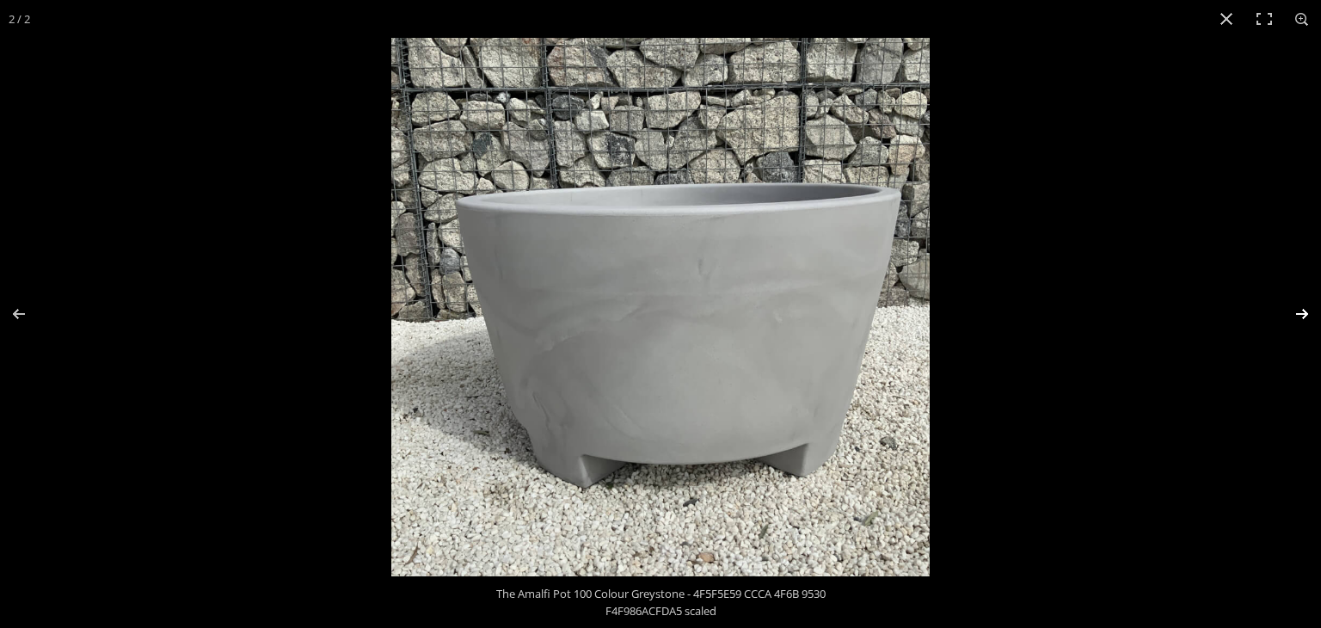
click at [1300, 310] on button "Next (arrow right)" at bounding box center [1291, 314] width 60 height 86
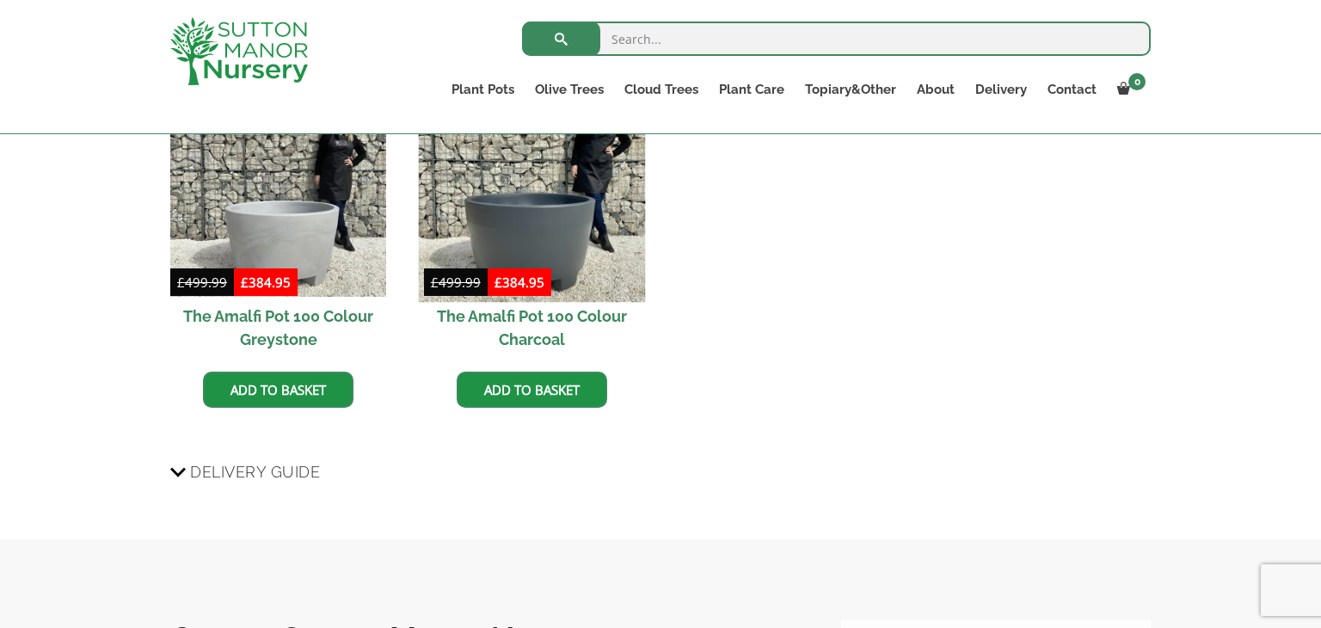
click at [539, 225] on img at bounding box center [531, 188] width 227 height 227
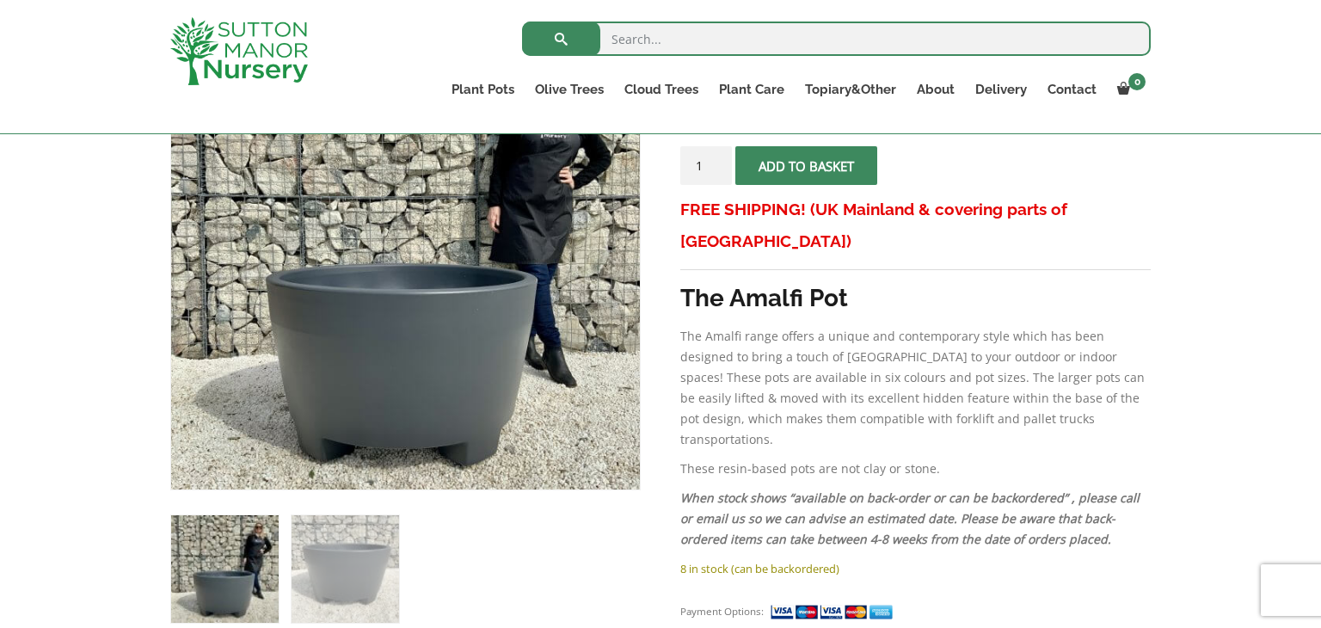
scroll to position [378, 0]
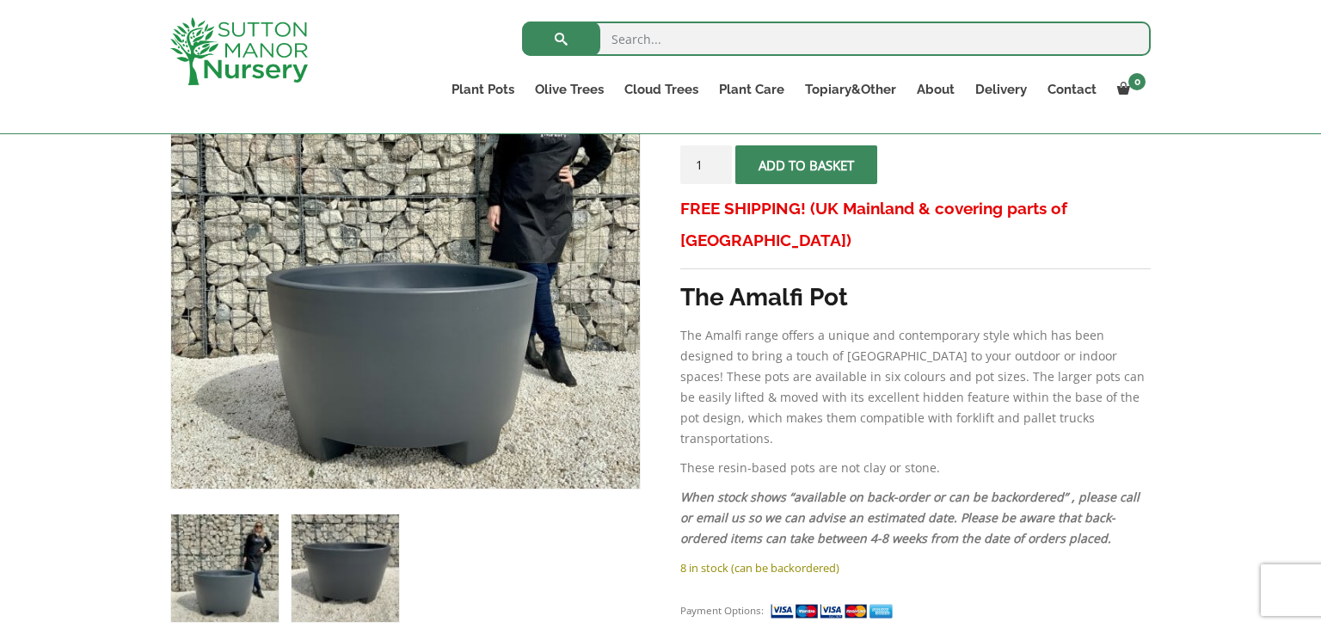
click at [351, 556] on img at bounding box center [346, 568] width 108 height 108
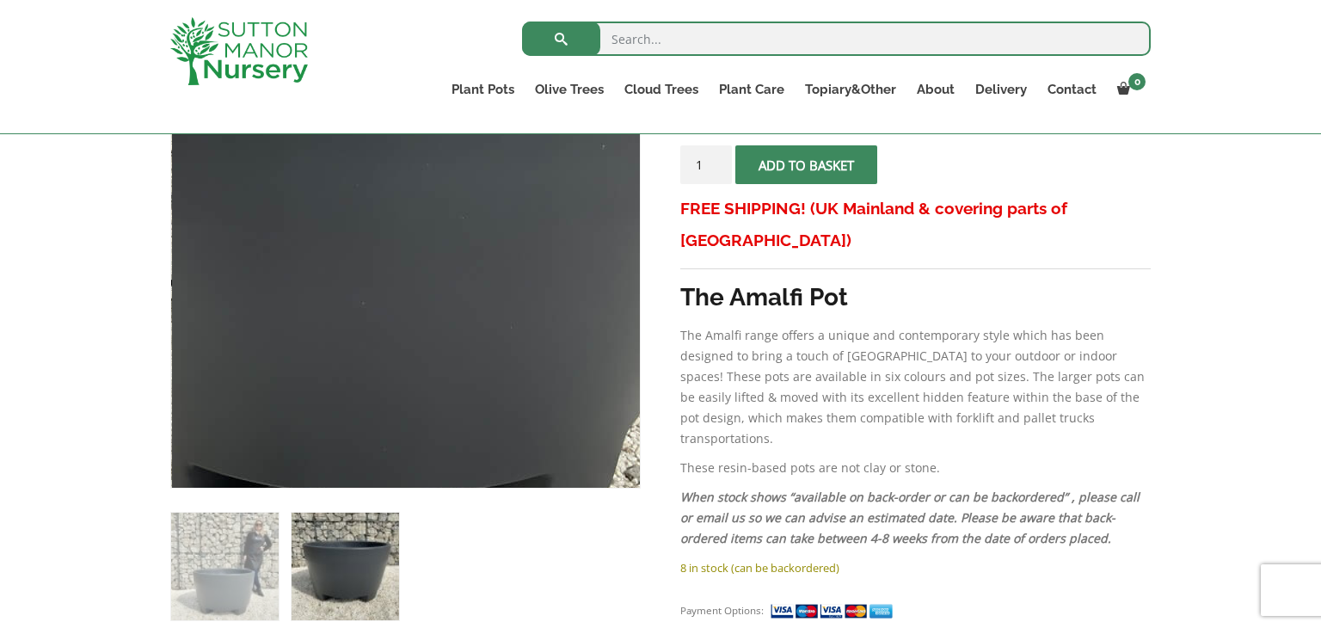
click at [450, 268] on img at bounding box center [370, 242] width 860 height 860
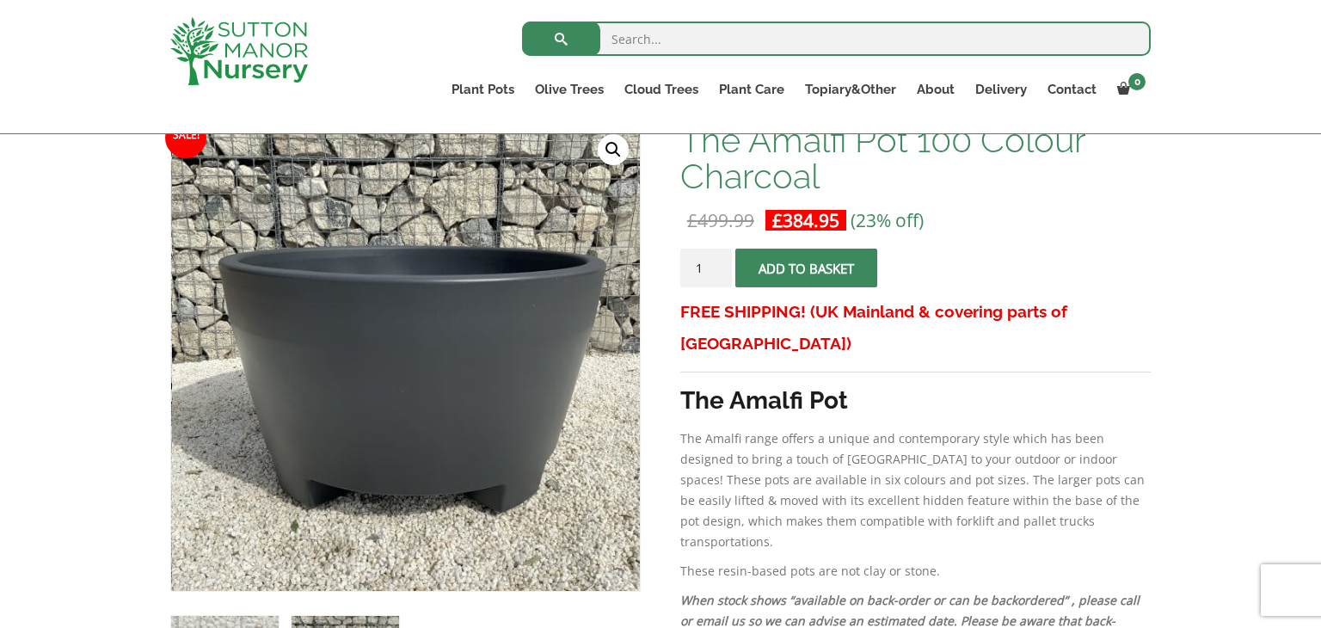
scroll to position [241, 0]
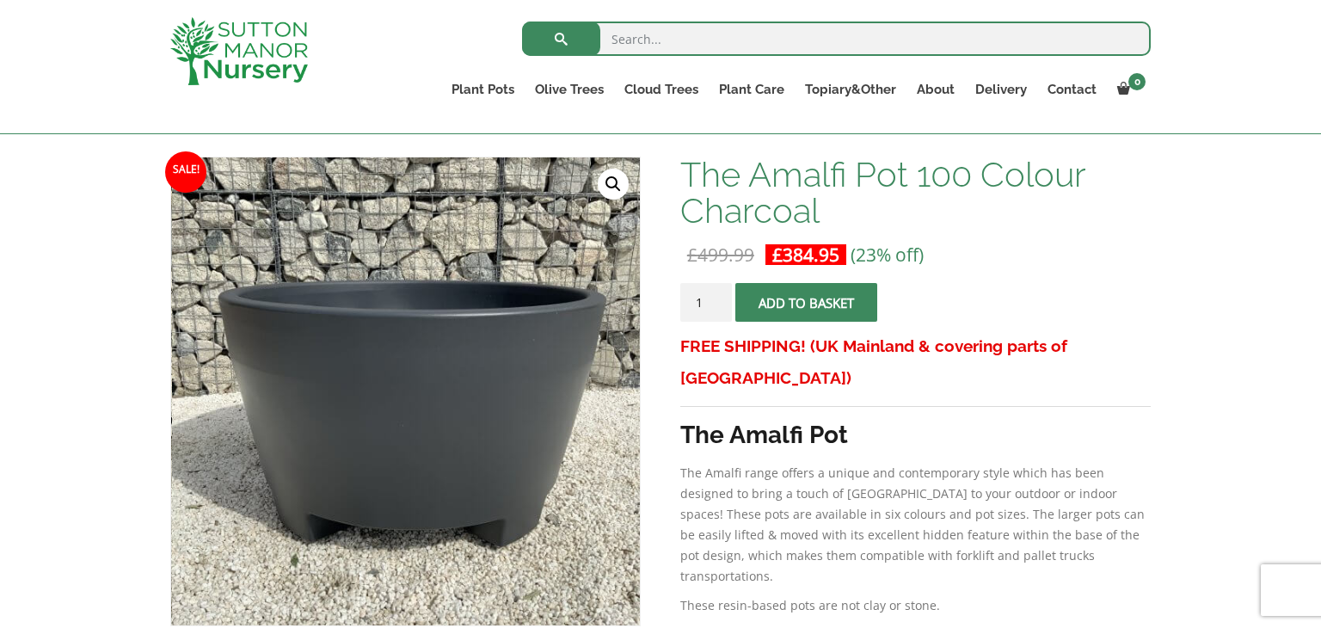
click at [606, 182] on link "🔍" at bounding box center [613, 184] width 31 height 31
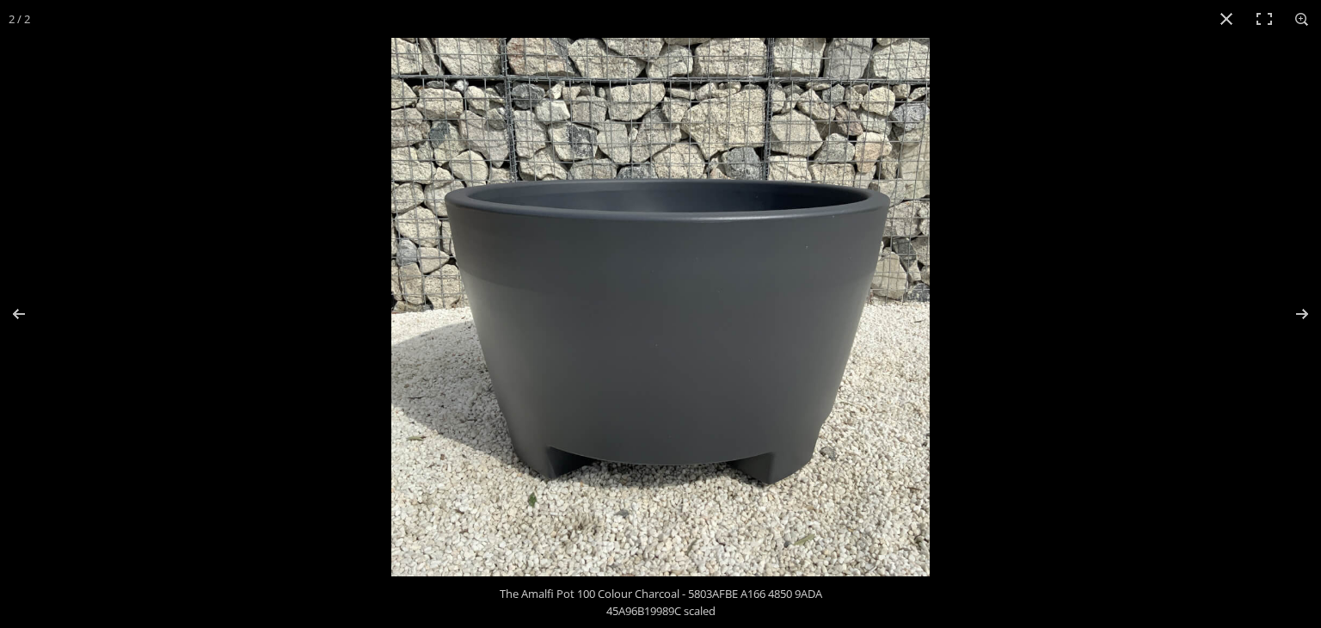
click at [657, 353] on img at bounding box center [660, 307] width 538 height 538
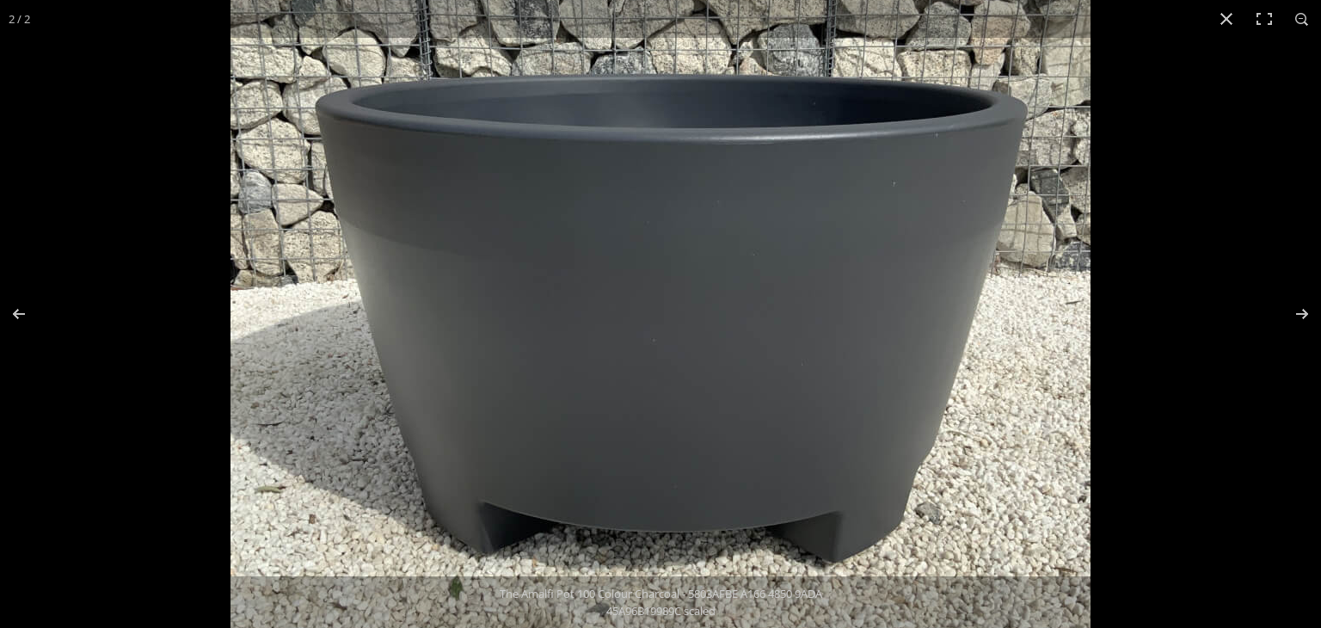
click at [683, 463] on img at bounding box center [661, 279] width 860 height 860
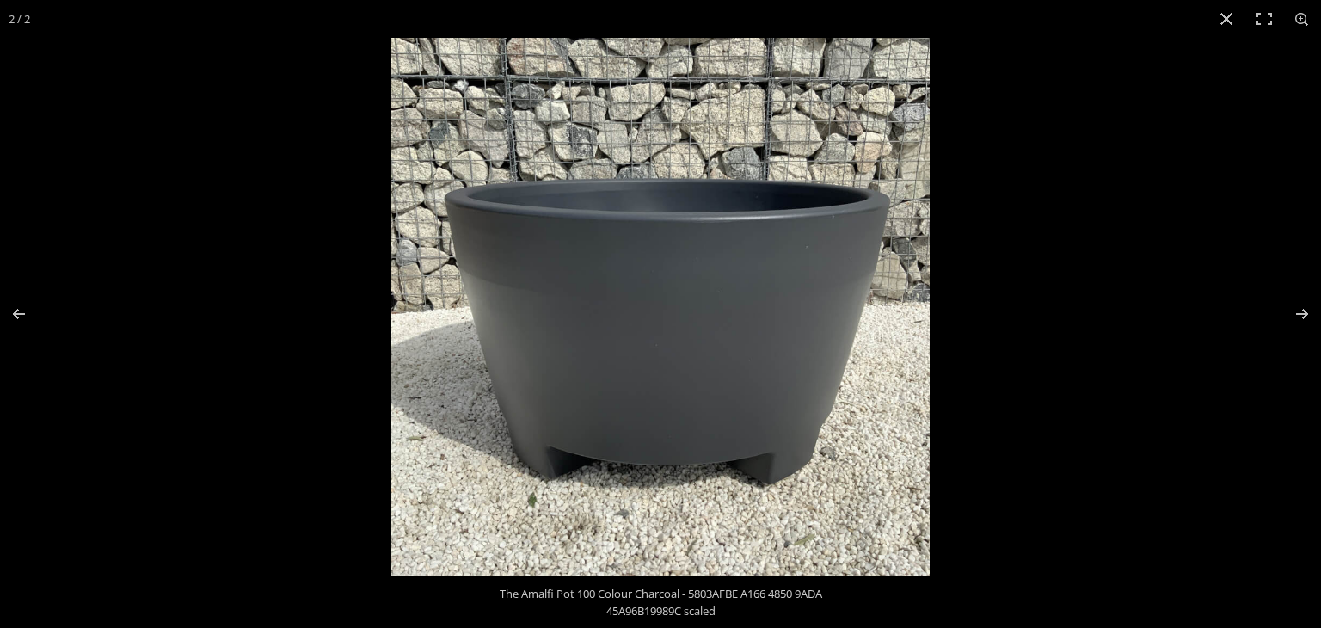
click at [683, 463] on img at bounding box center [660, 307] width 538 height 538
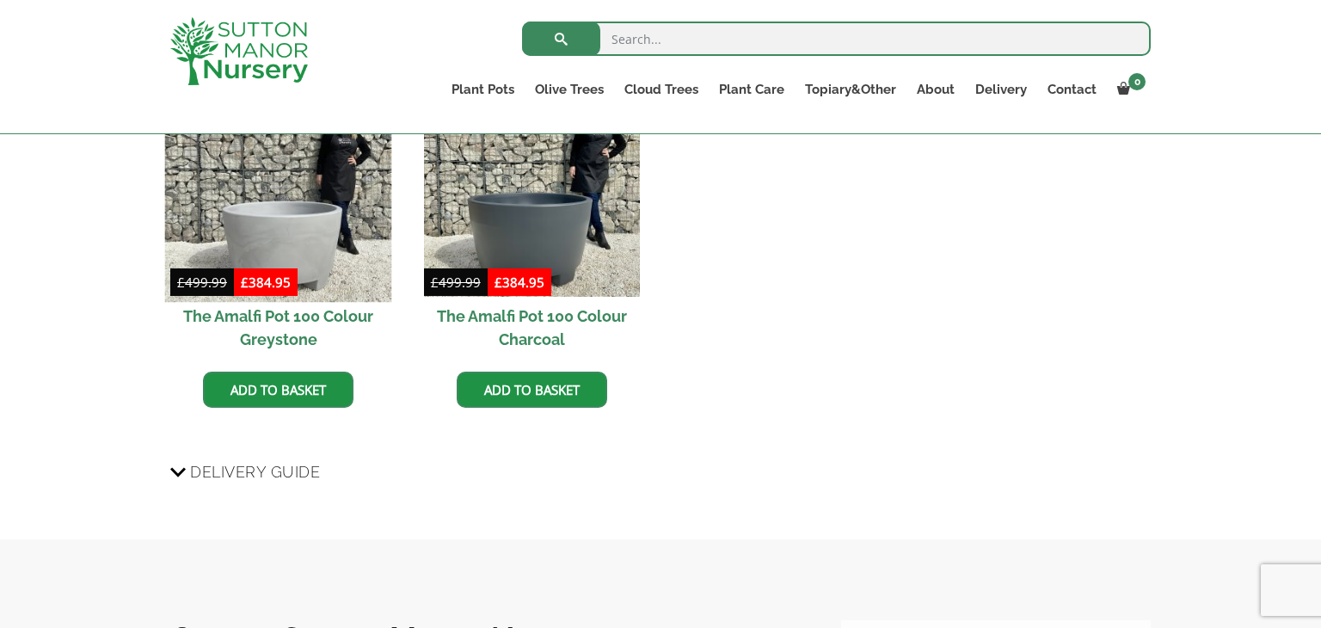
click at [271, 219] on img at bounding box center [278, 188] width 227 height 227
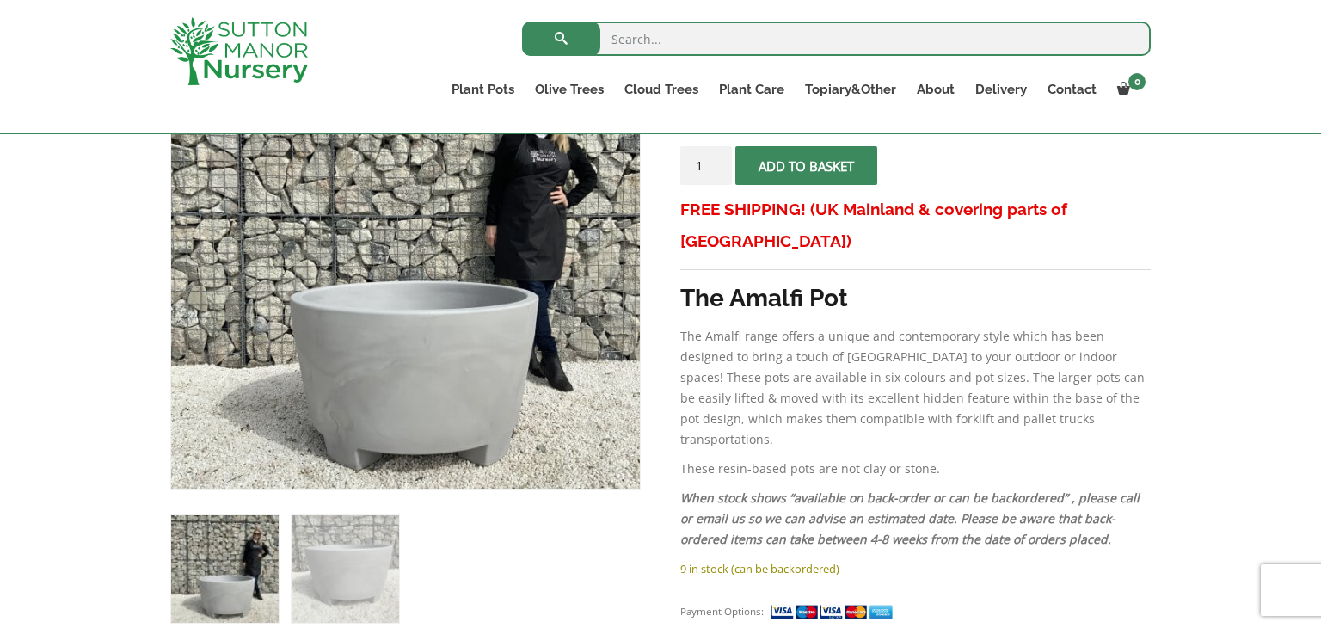
scroll to position [378, 0]
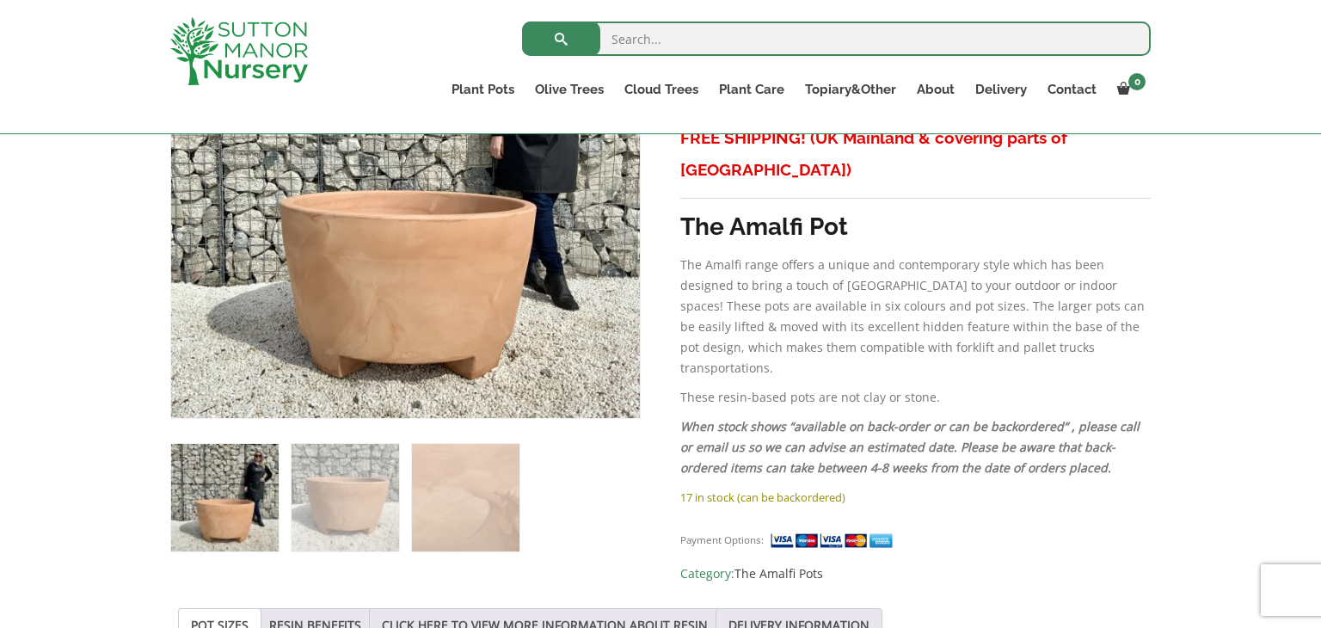
scroll to position [448, 0]
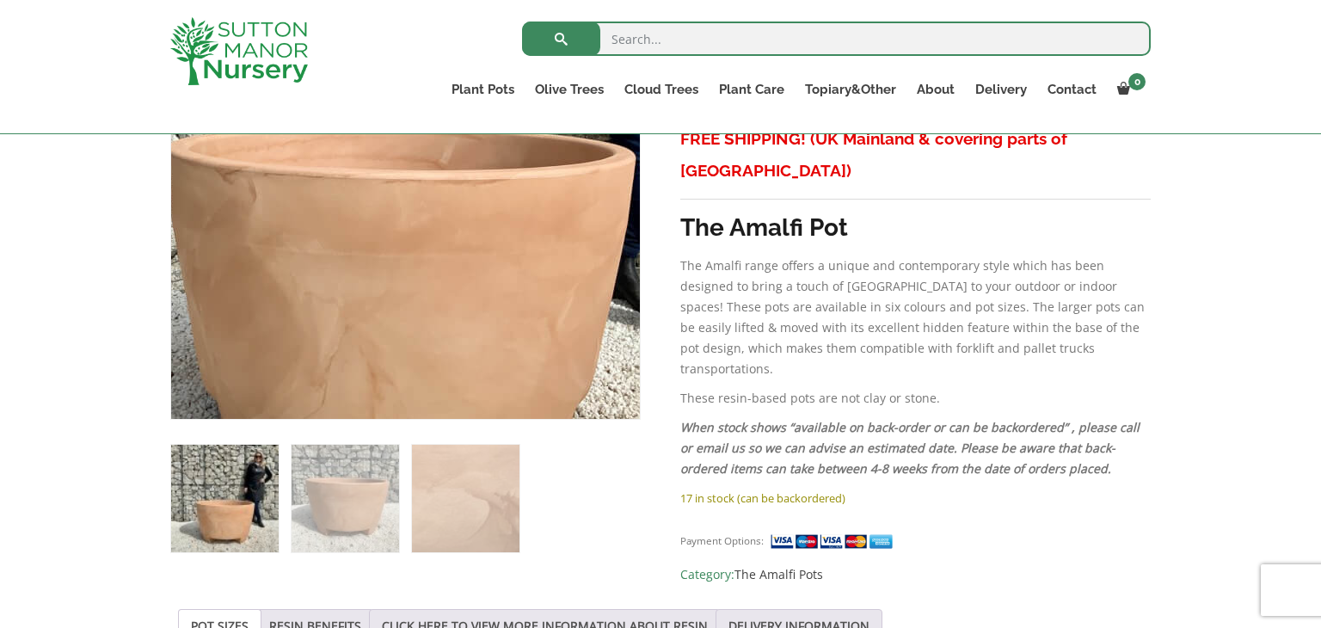
click at [416, 268] on img at bounding box center [396, 114] width 860 height 860
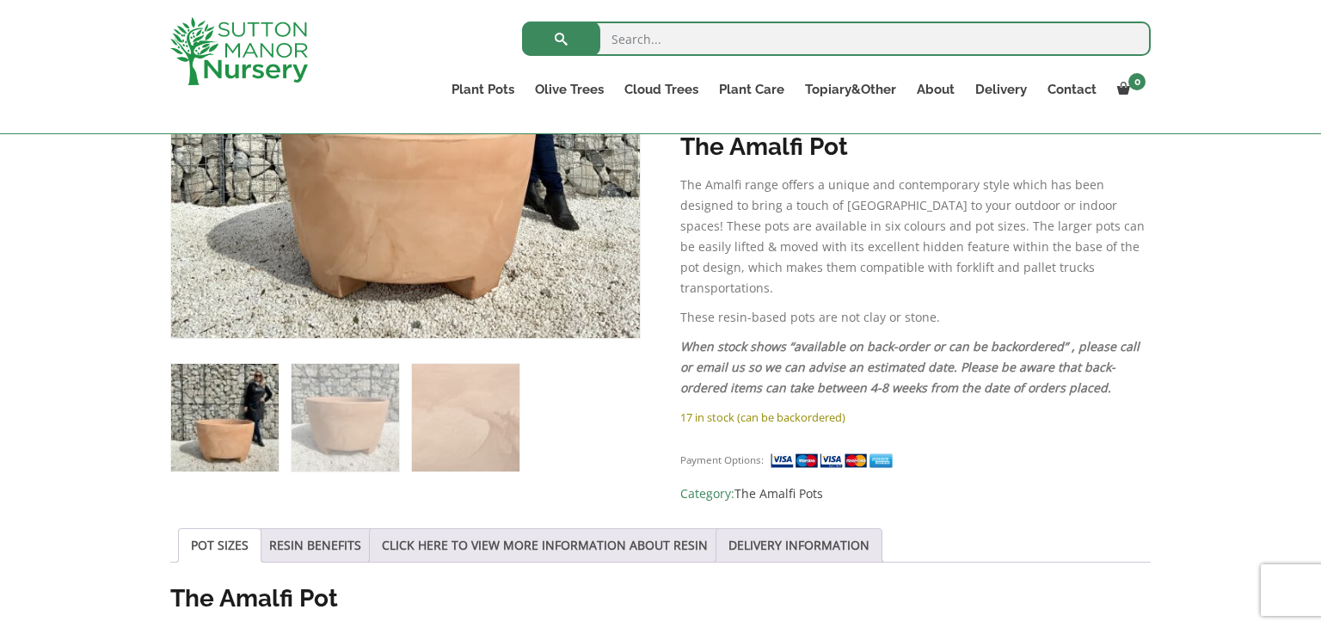
scroll to position [551, 0]
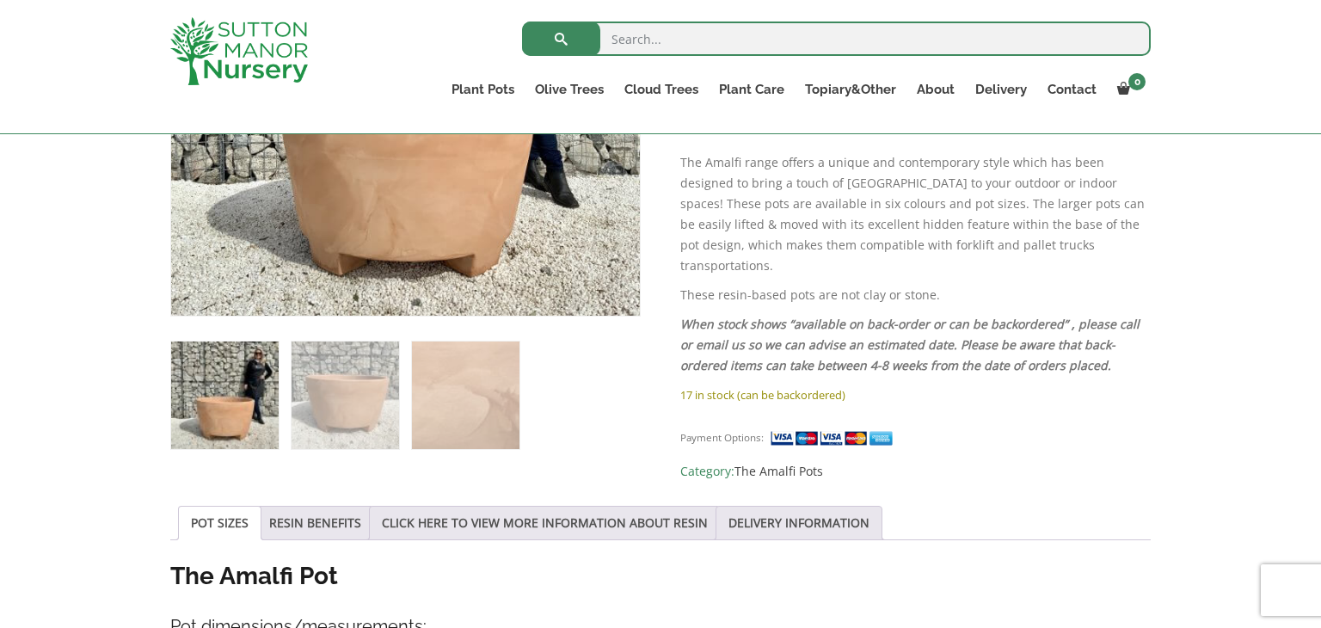
click at [226, 402] on img at bounding box center [225, 395] width 108 height 108
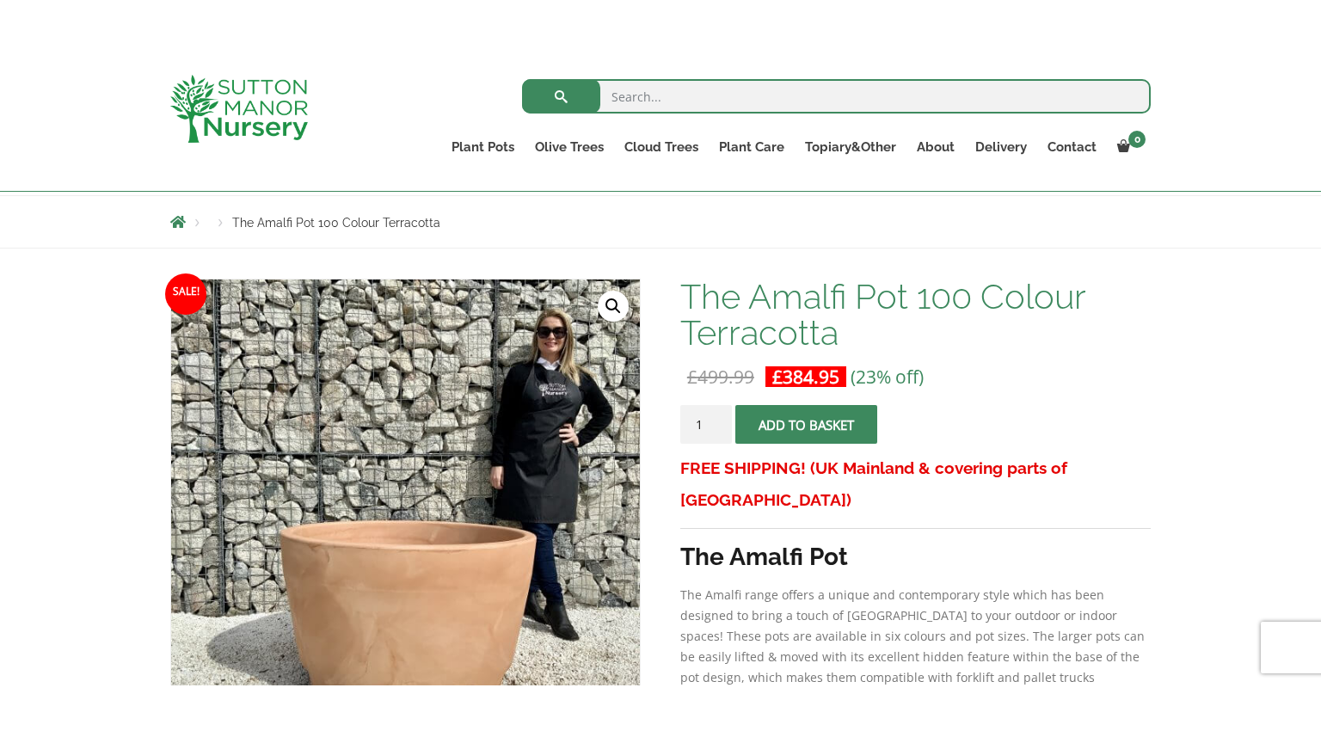
scroll to position [138, 0]
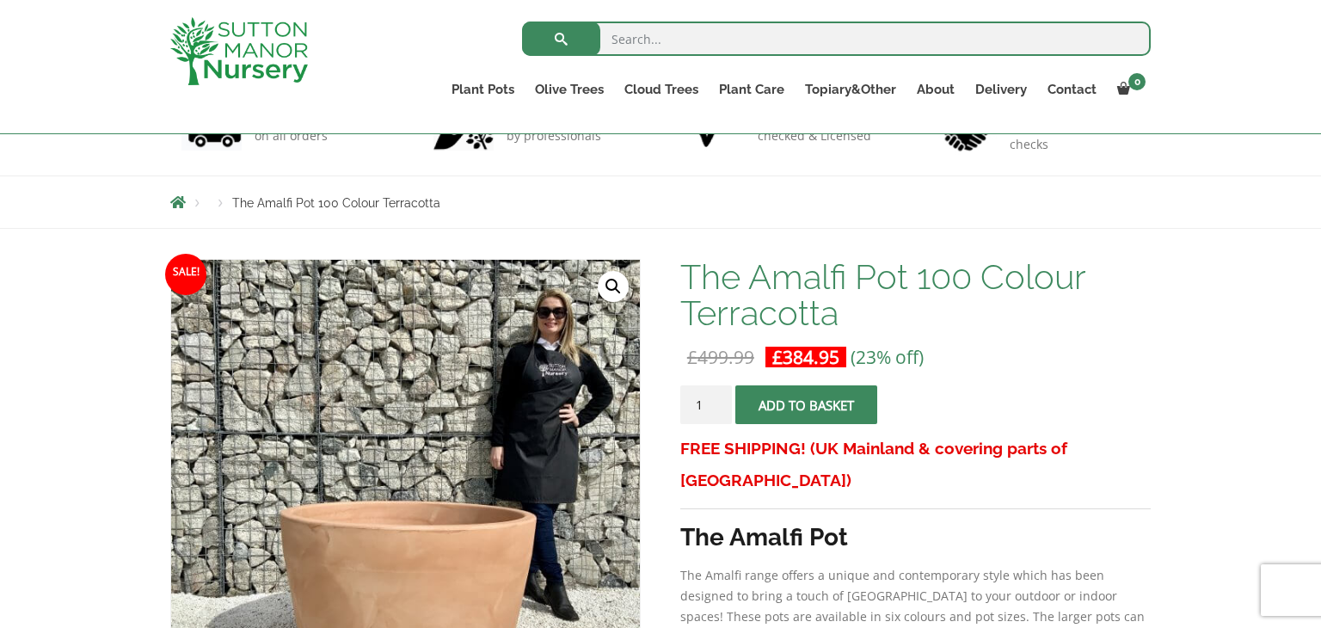
click at [615, 283] on link "🔍" at bounding box center [613, 286] width 31 height 31
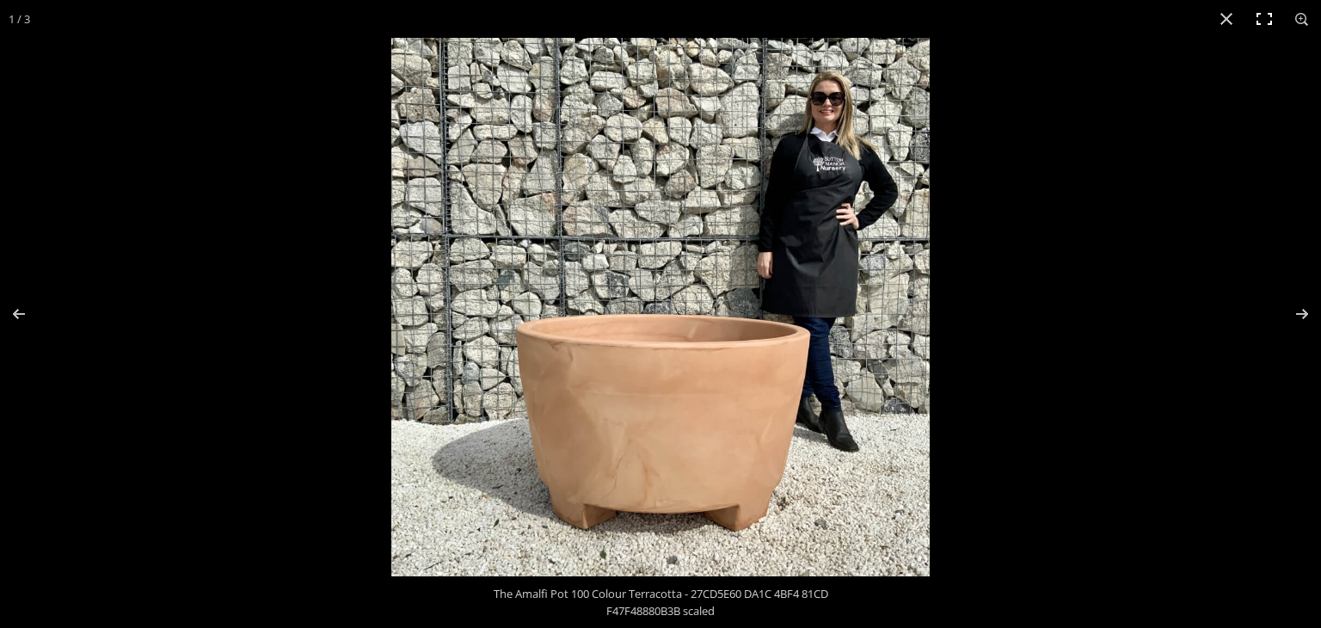
click at [1263, 23] on button "Toggle fullscreen" at bounding box center [1264, 19] width 38 height 38
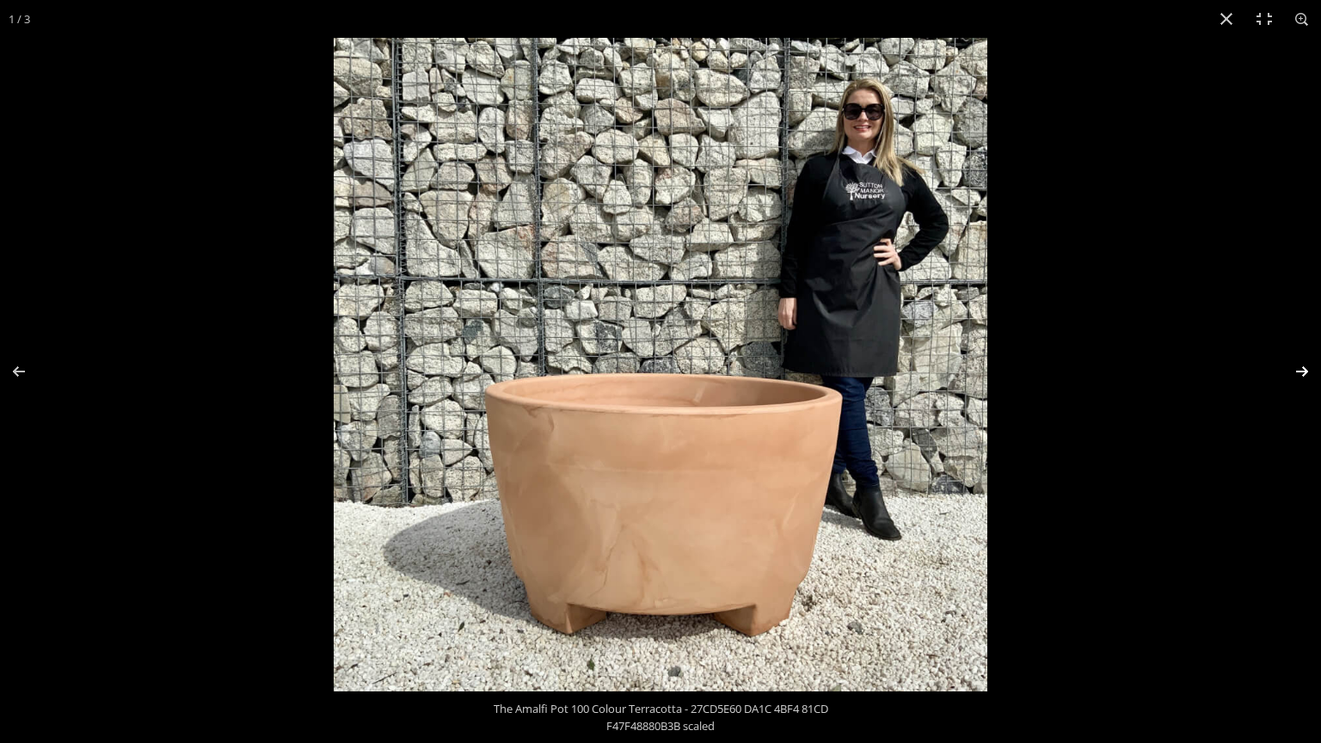
click at [1296, 371] on button "Next (arrow right)" at bounding box center [1291, 372] width 60 height 86
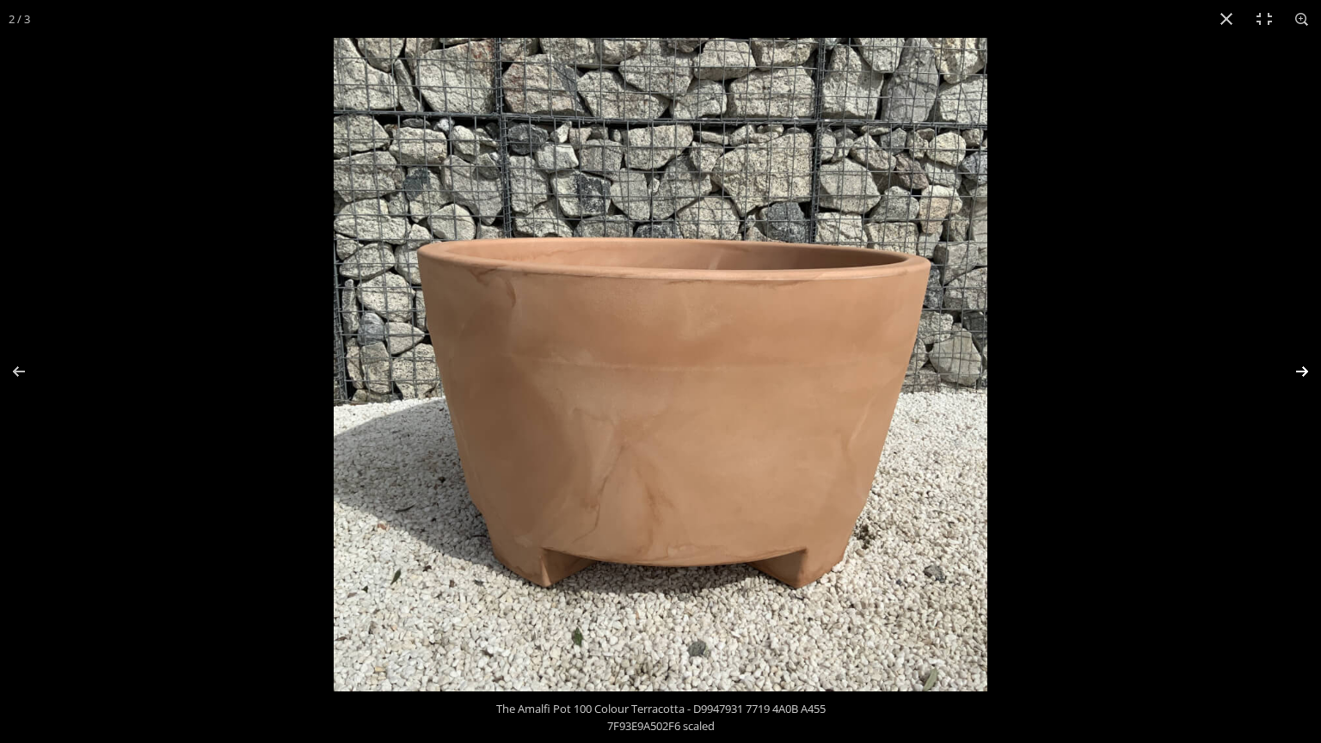
click at [1296, 371] on button "Next (arrow right)" at bounding box center [1291, 372] width 60 height 86
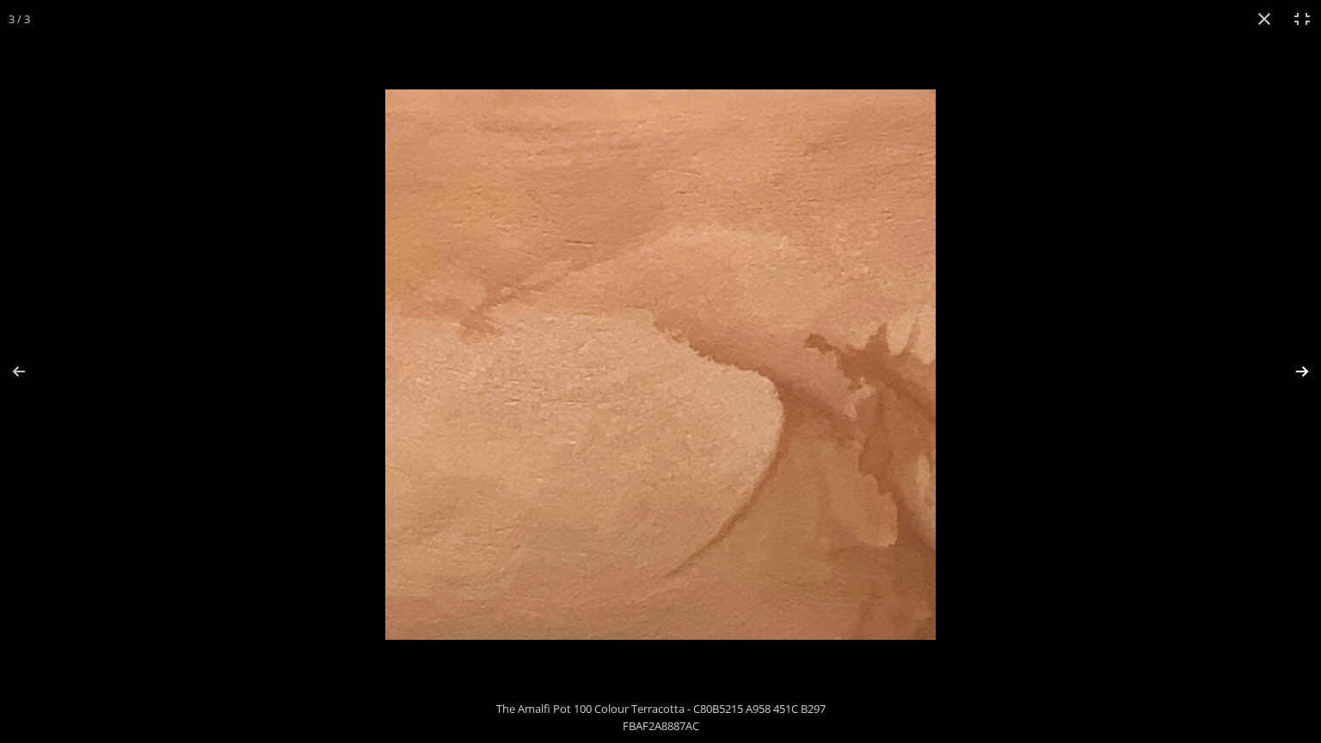
click at [1296, 371] on button "Next (arrow right)" at bounding box center [1291, 372] width 60 height 86
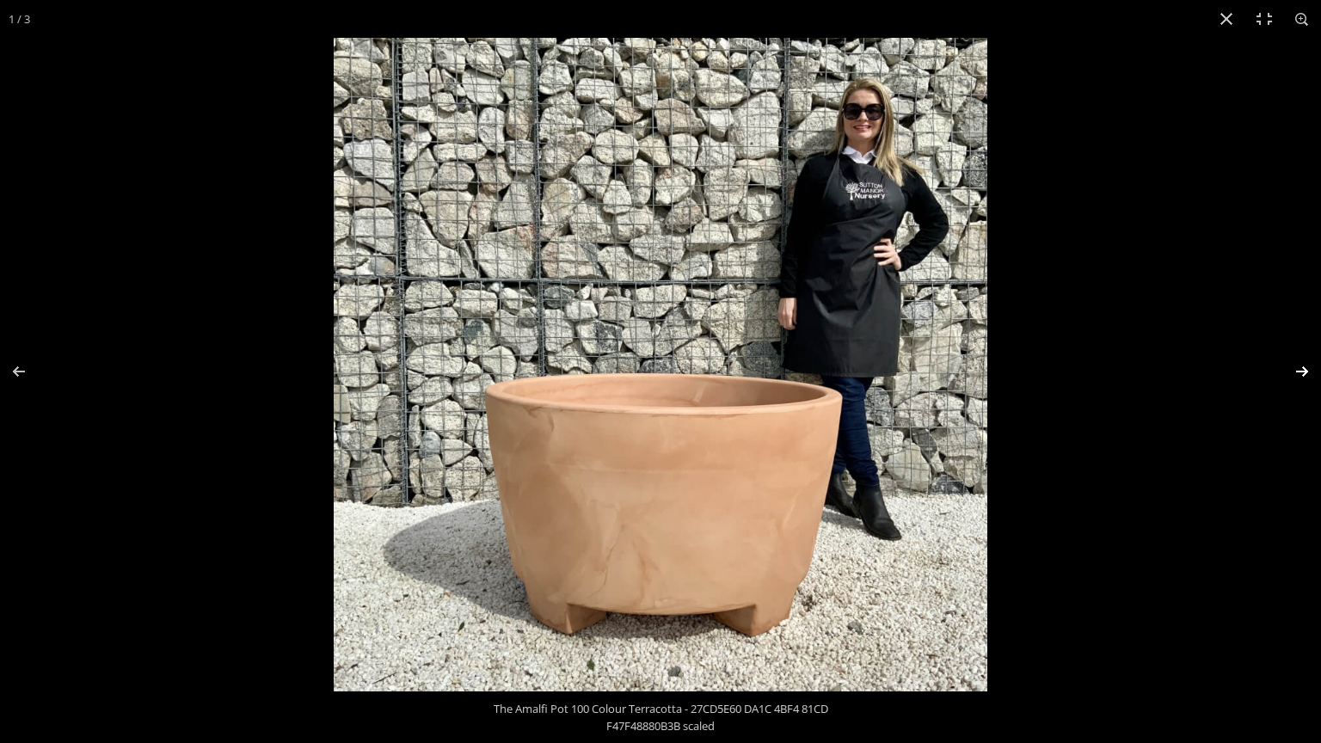
click at [1296, 371] on button "Next (arrow right)" at bounding box center [1291, 372] width 60 height 86
